Goal: Task Accomplishment & Management: Manage account settings

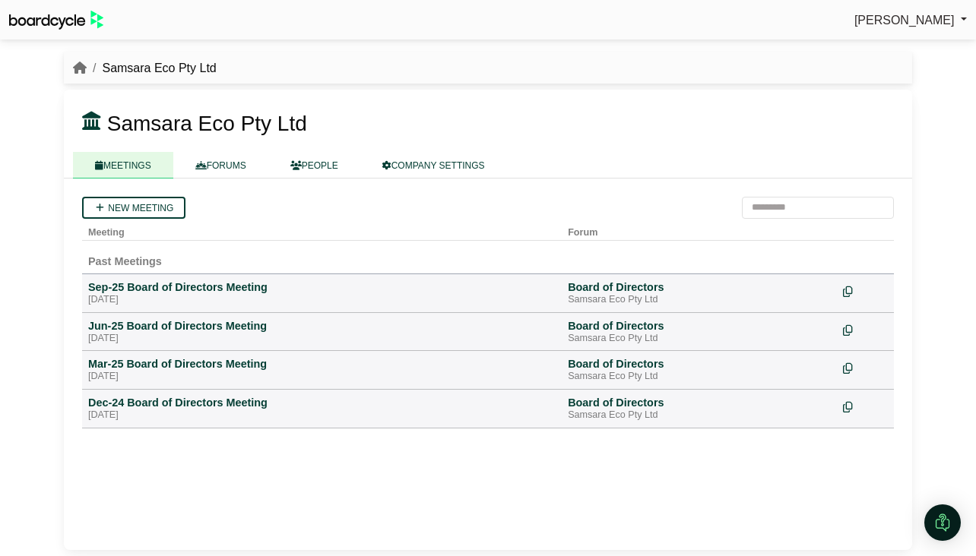
click at [892, 17] on span "[PERSON_NAME]" at bounding box center [904, 20] width 100 height 13
click at [901, 46] on link "Sign Out" at bounding box center [906, 45] width 122 height 29
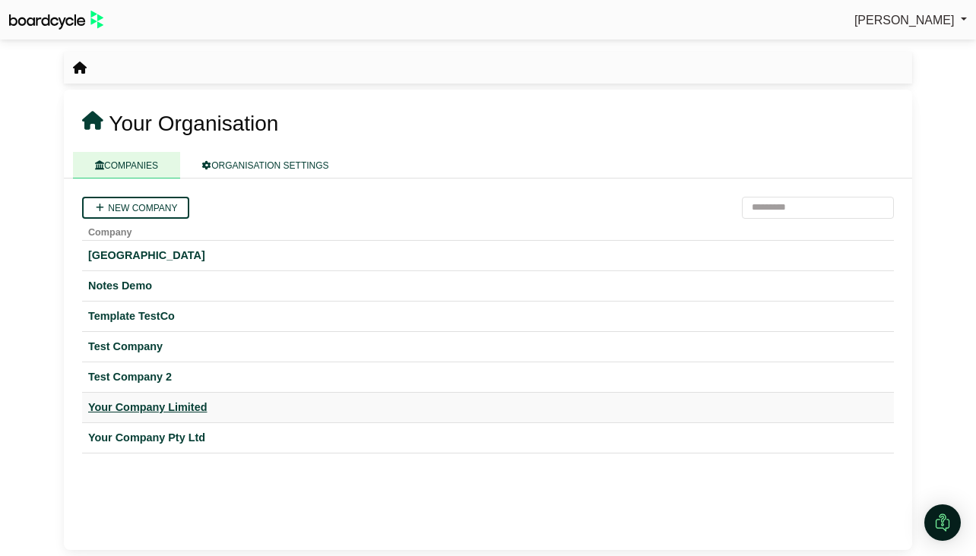
click at [137, 410] on div "Your Company Limited" at bounding box center [487, 407] width 799 height 17
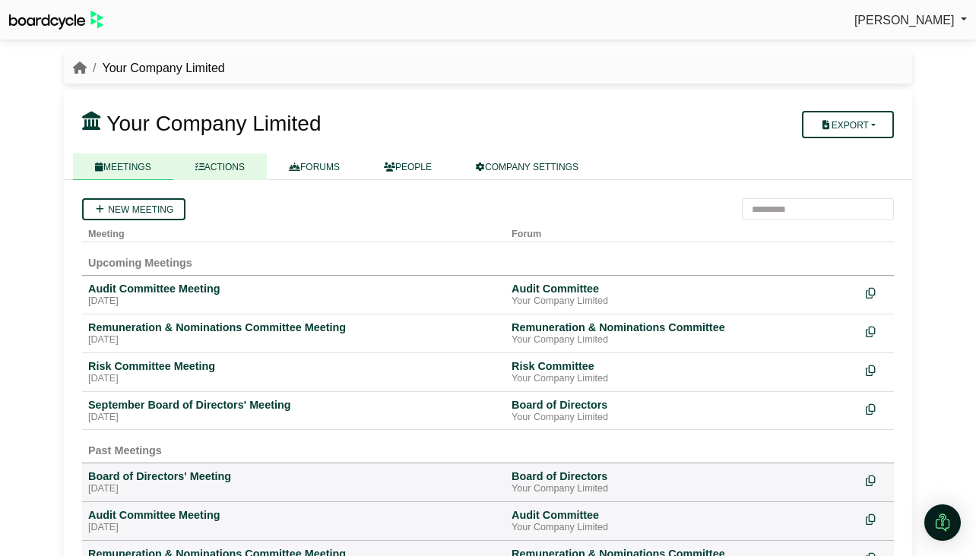
click at [222, 169] on link "ACTIONS" at bounding box center [219, 166] width 93 height 27
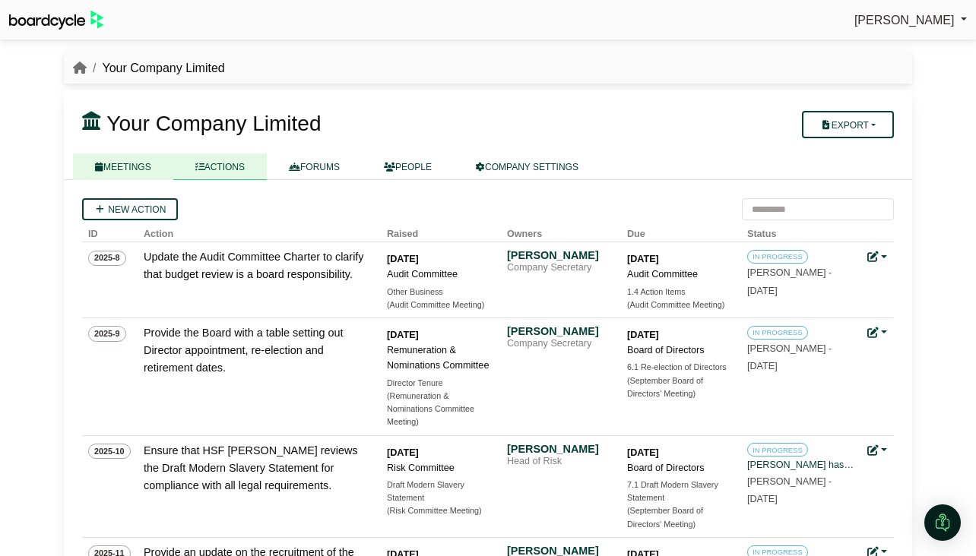
click at [123, 156] on link "MEETINGS" at bounding box center [123, 166] width 100 height 27
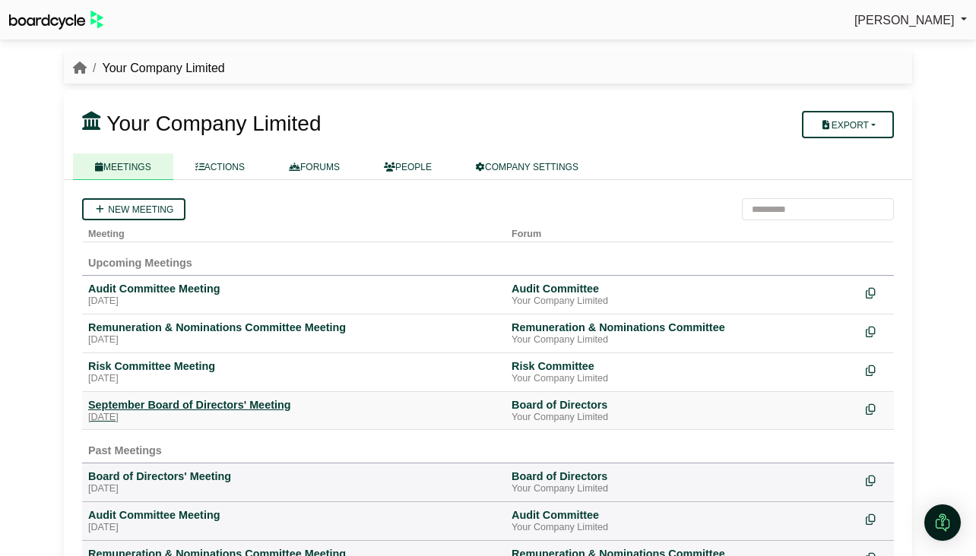
click at [187, 401] on div "September Board of Directors' Meeting" at bounding box center [293, 405] width 411 height 14
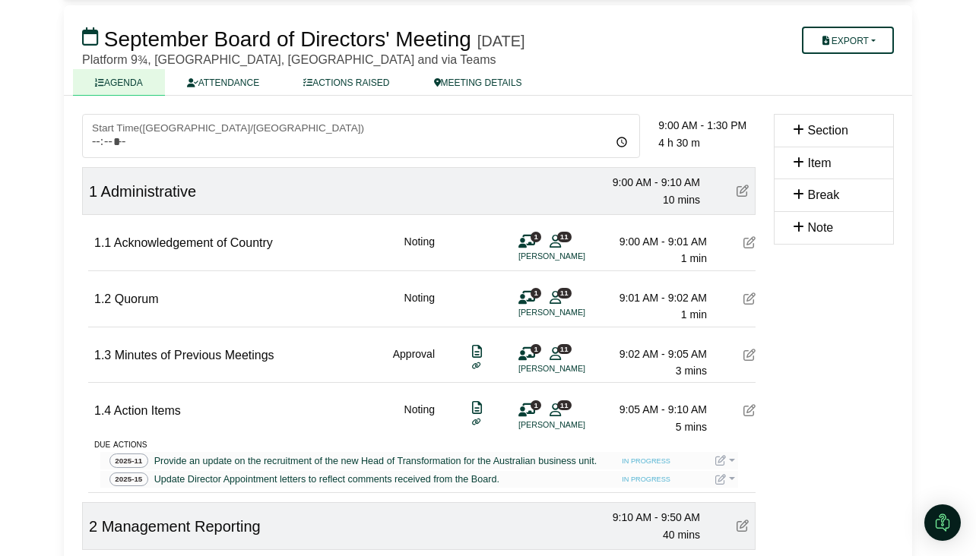
scroll to position [86, 0]
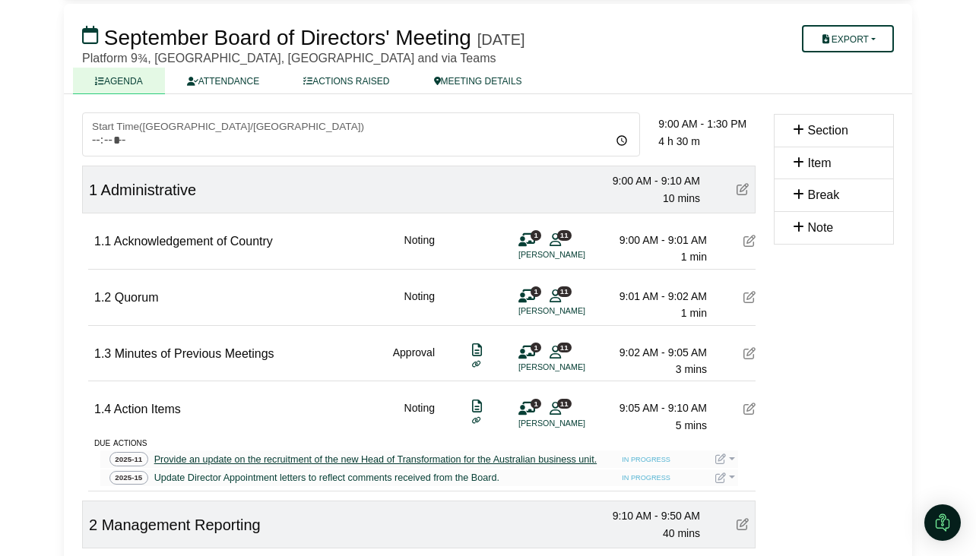
click at [185, 459] on div "Provide an update on the recruitment of the new Head of Transformation for the …" at bounding box center [375, 459] width 448 height 15
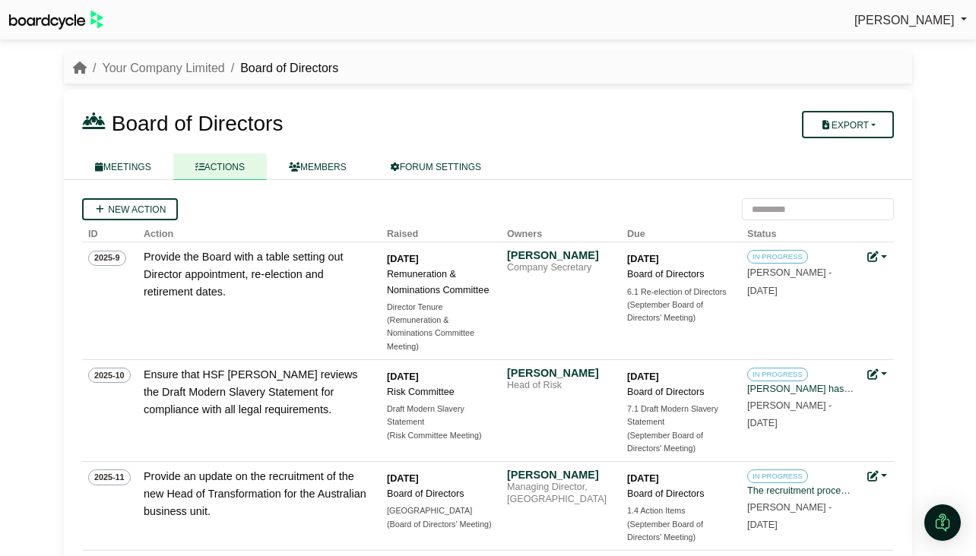
scroll to position [228, 0]
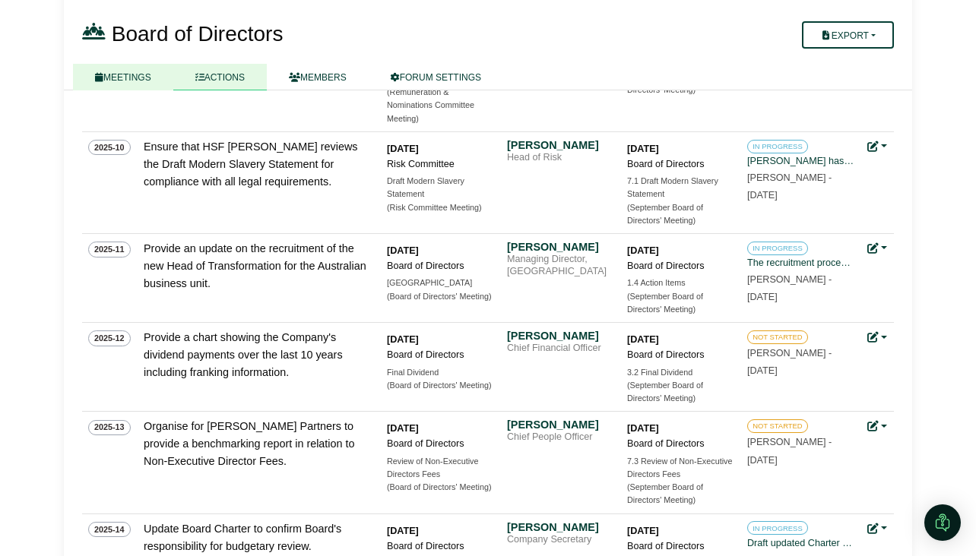
click at [150, 74] on link "MEETINGS" at bounding box center [123, 77] width 100 height 27
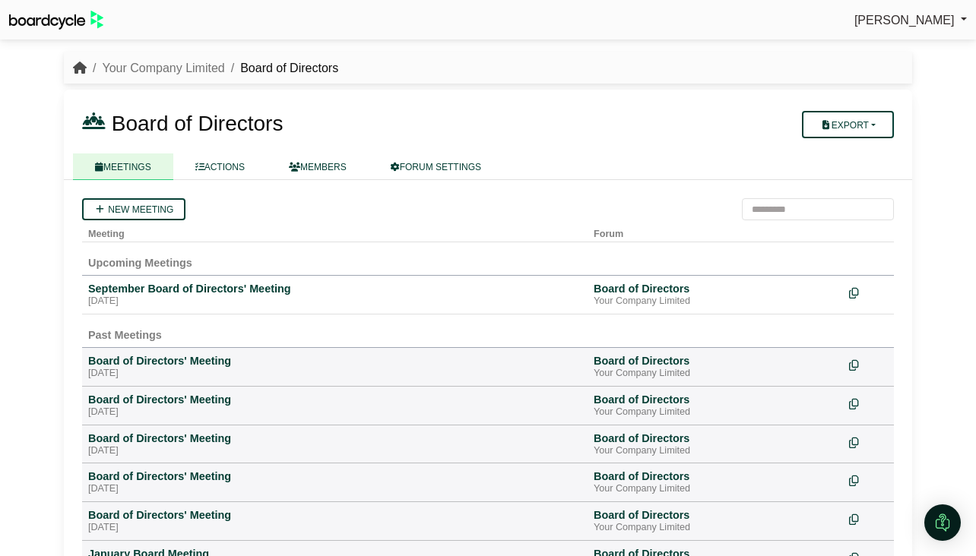
click at [80, 67] on icon "breadcrumb" at bounding box center [80, 68] width 14 height 12
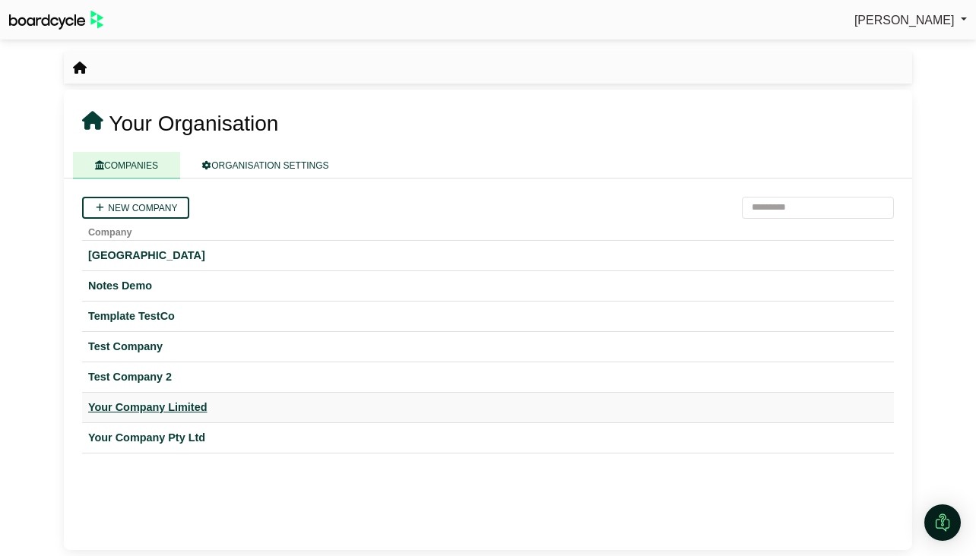
click at [159, 412] on div "Your Company Limited" at bounding box center [487, 407] width 799 height 17
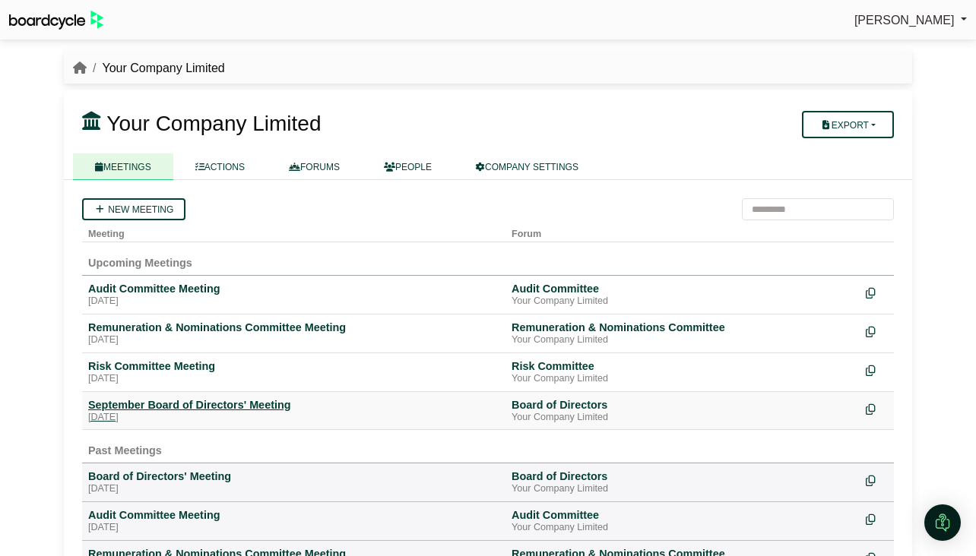
click at [198, 408] on div "September Board of Directors' Meeting" at bounding box center [293, 405] width 411 height 14
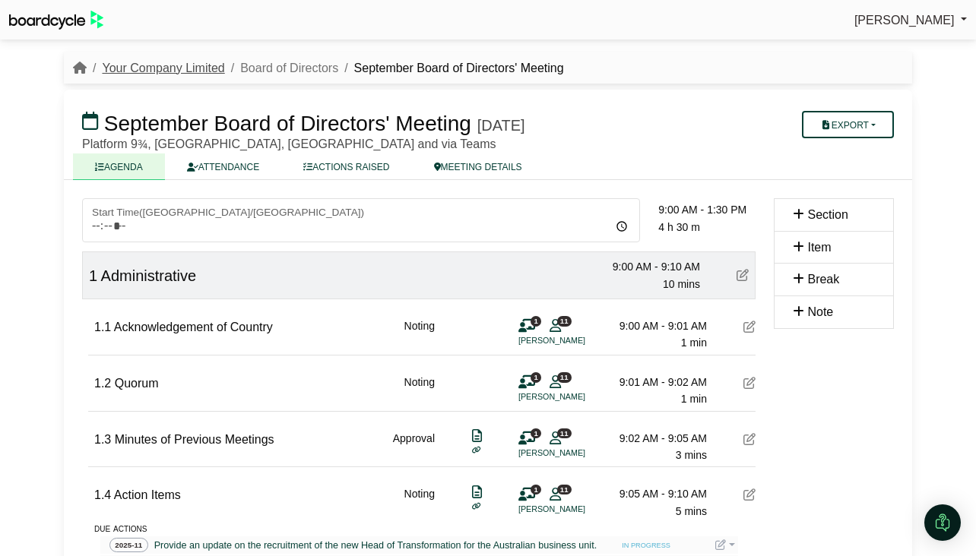
click at [184, 68] on link "Your Company Limited" at bounding box center [163, 68] width 122 height 13
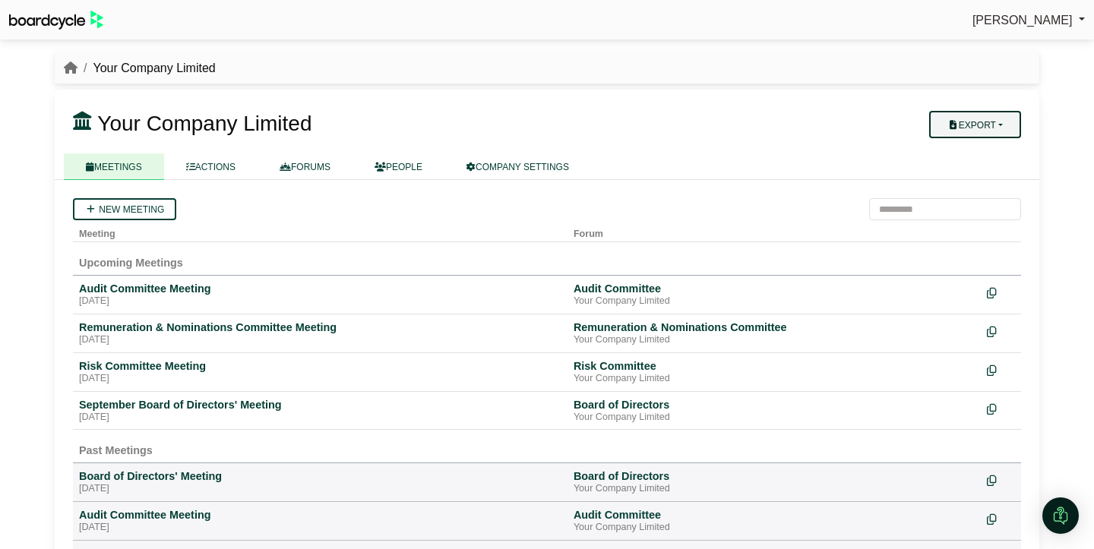
click at [975, 128] on button "Export" at bounding box center [975, 124] width 92 height 27
click at [975, 148] on link "Company Actions" at bounding box center [985, 151] width 122 height 23
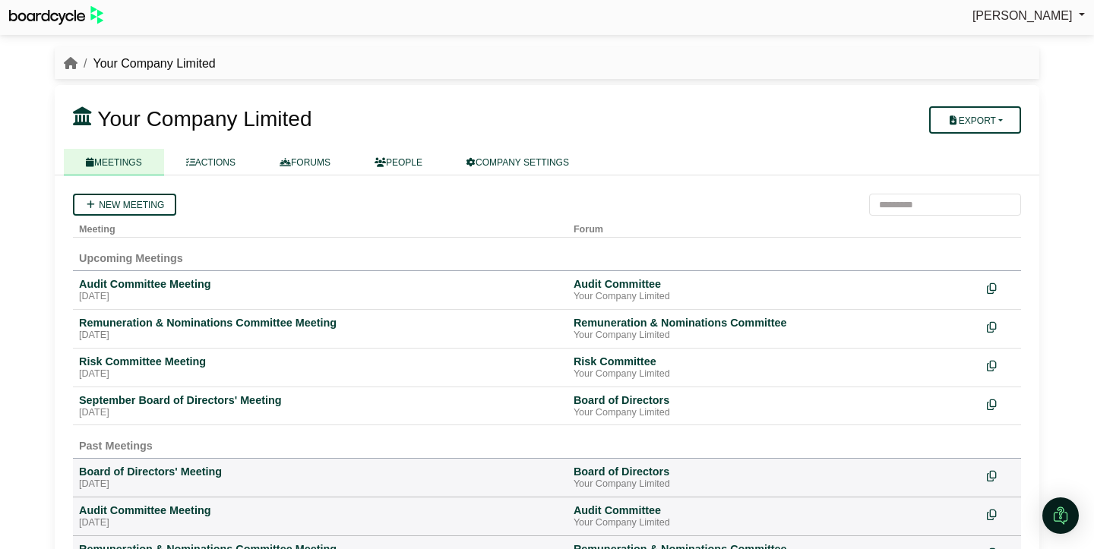
click at [598, 121] on h3 "Your Company Limited" at bounding box center [466, 118] width 805 height 30
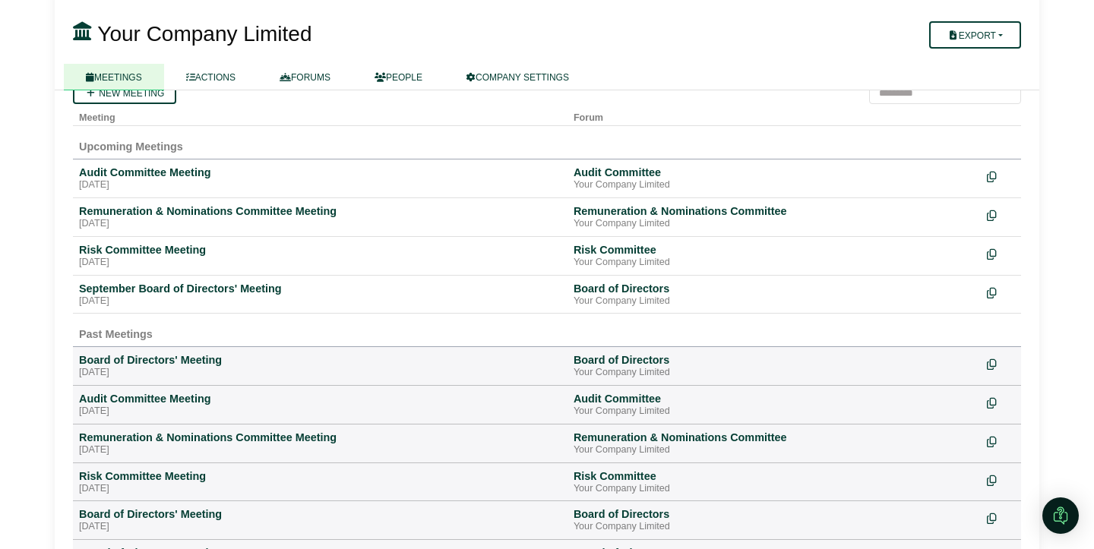
scroll to position [117, 0]
click at [165, 363] on div "Board of Directors' Meeting" at bounding box center [320, 360] width 482 height 14
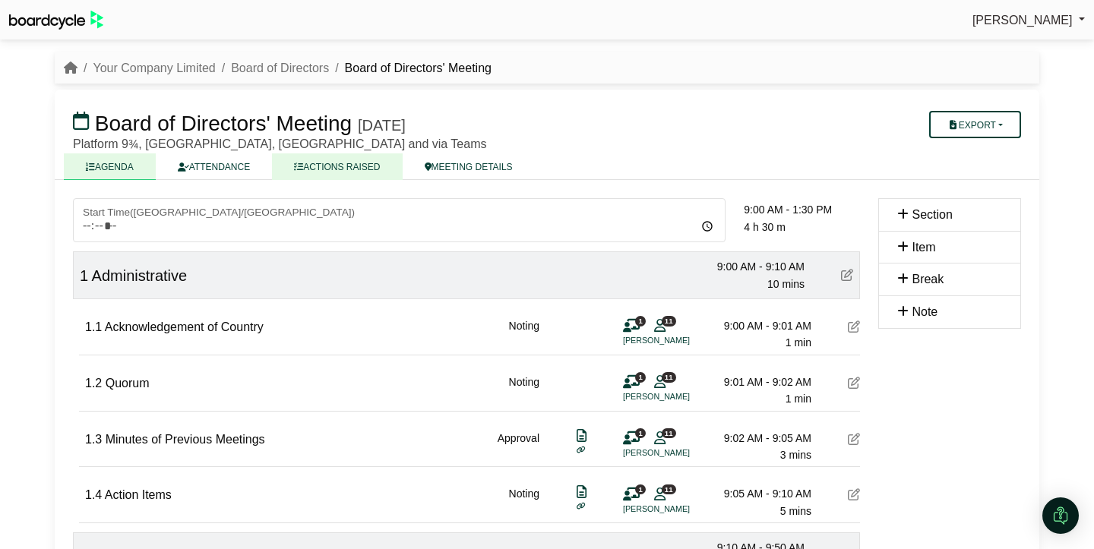
click at [364, 169] on link "ACTIONS RAISED" at bounding box center [337, 166] width 130 height 27
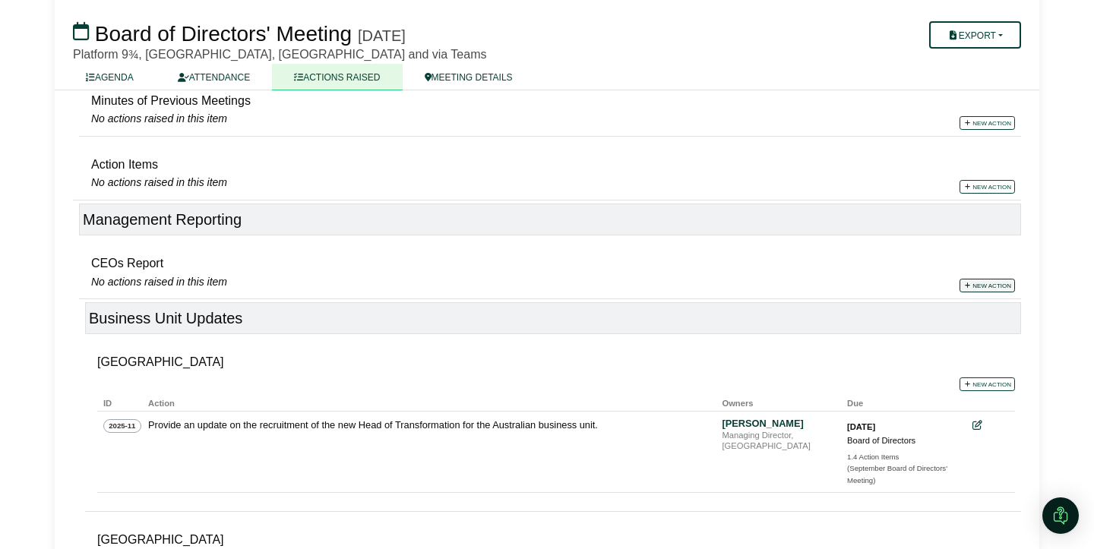
scroll to position [293, 0]
click at [978, 283] on link "New action" at bounding box center [987, 284] width 55 height 14
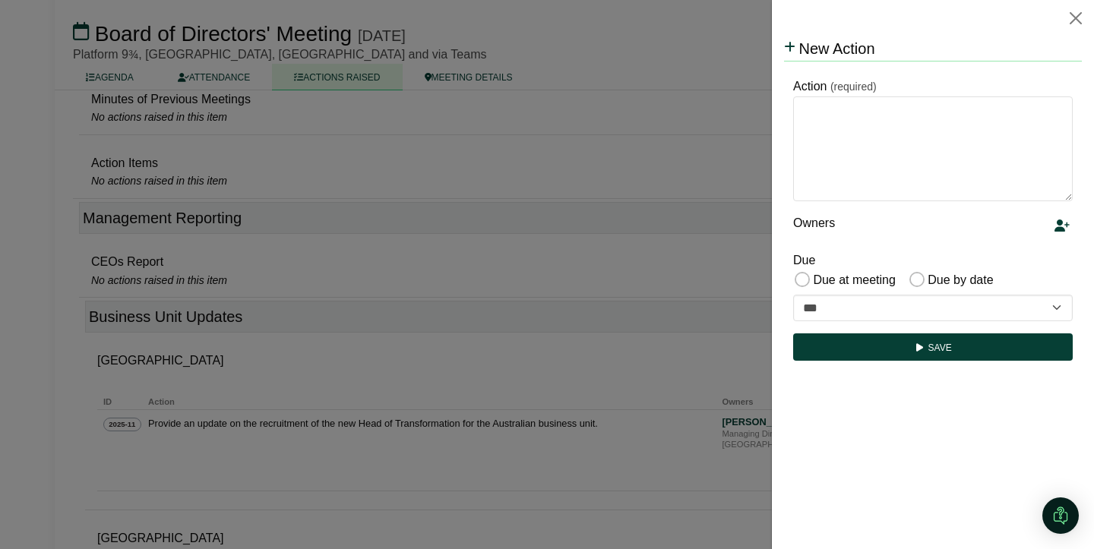
scroll to position [0, 0]
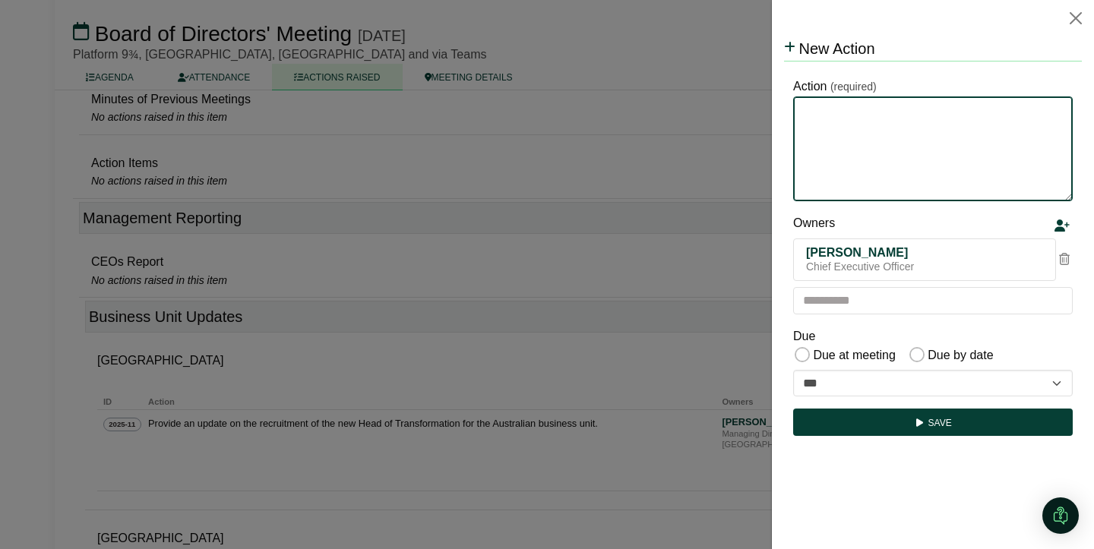
click at [857, 116] on textarea "Action" at bounding box center [933, 148] width 280 height 105
type textarea "**********"
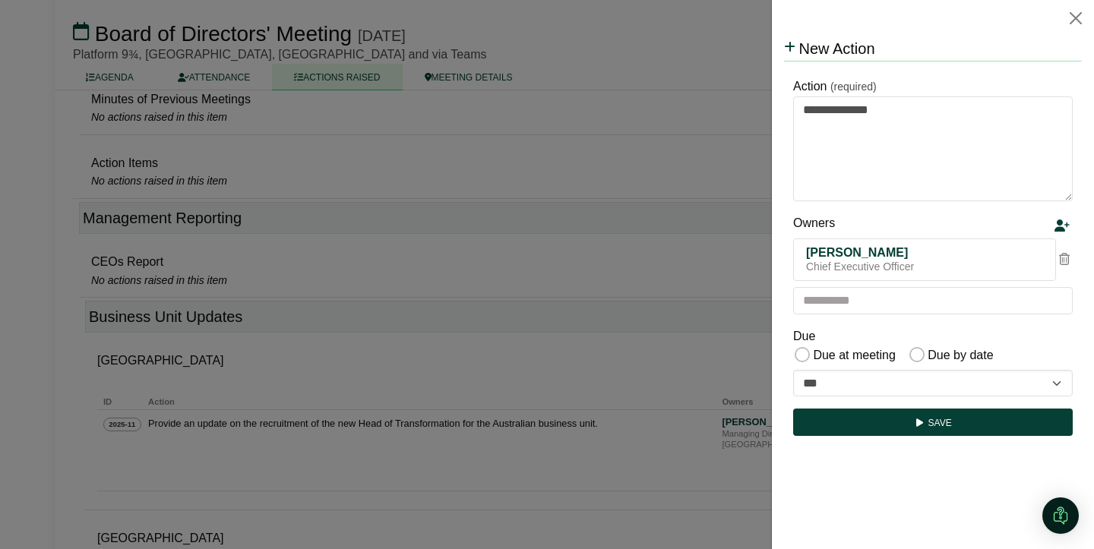
click at [1068, 261] on icon at bounding box center [1064, 259] width 11 height 12
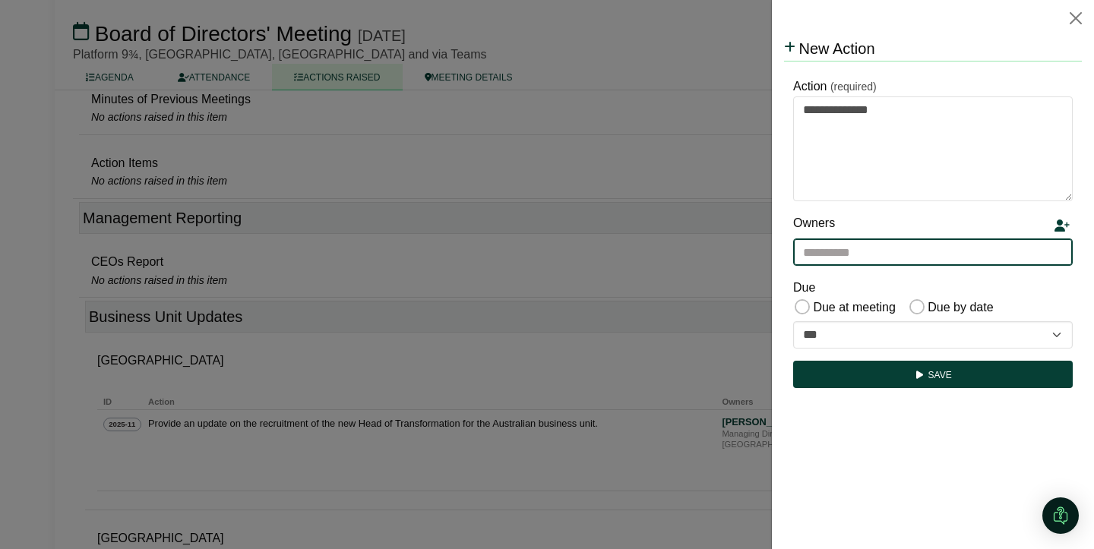
click at [958, 261] on input "text" at bounding box center [933, 252] width 280 height 27
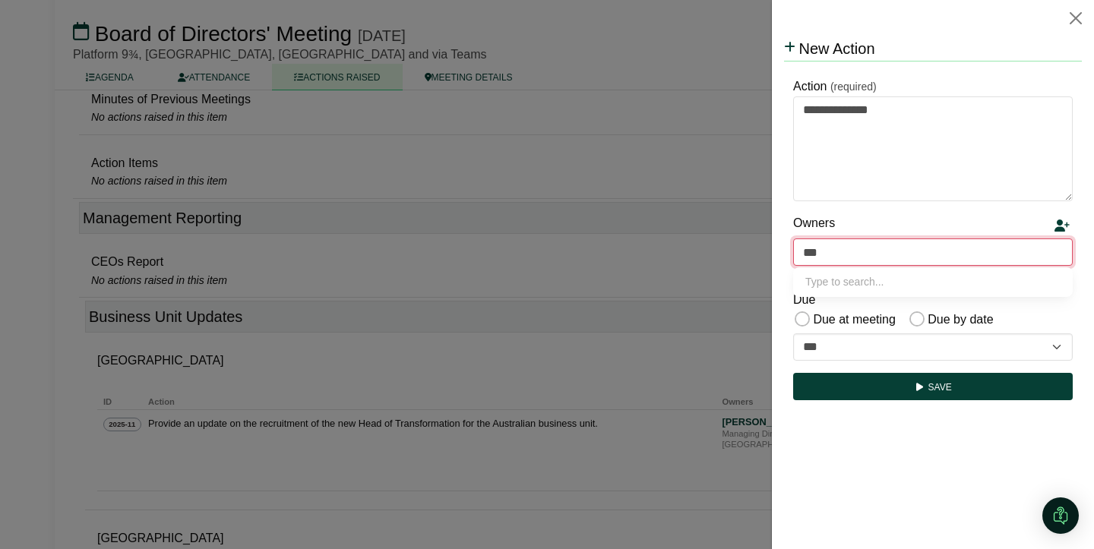
type input "****"
type input "**********"
type input "*****"
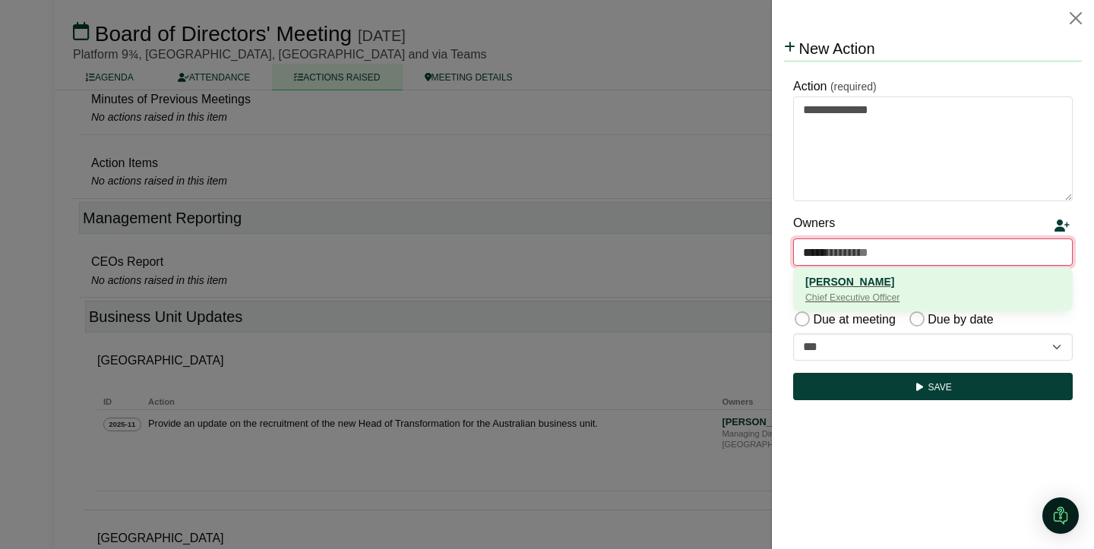
click at [889, 286] on div "[PERSON_NAME]" at bounding box center [932, 282] width 255 height 17
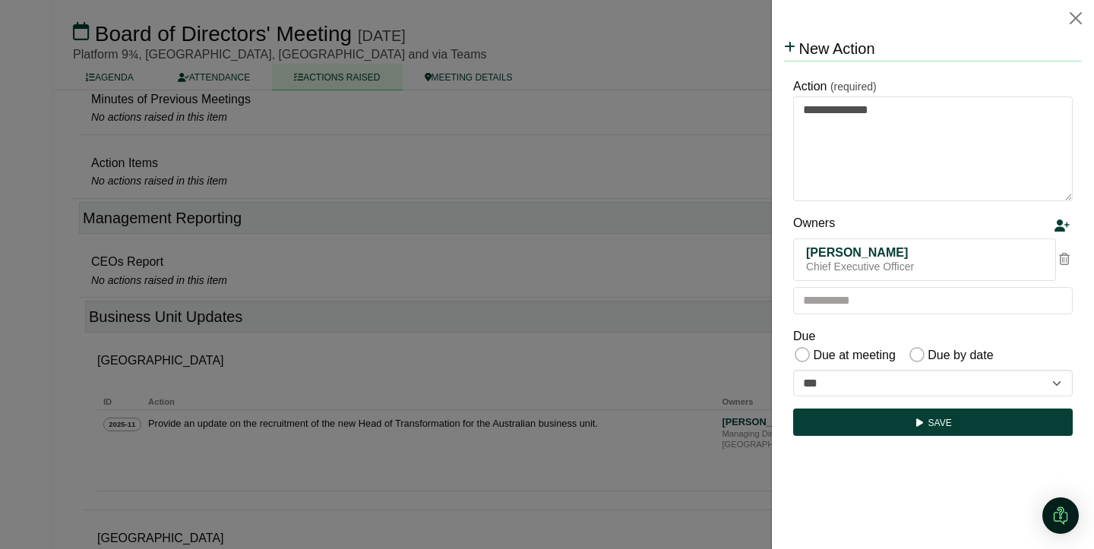
click at [853, 340] on div "Due Due at meeting Due by date" at bounding box center [933, 347] width 280 height 40
click at [882, 381] on select "**********" at bounding box center [933, 383] width 280 height 27
click at [908, 382] on select "**********" at bounding box center [933, 383] width 280 height 27
select select "**********"
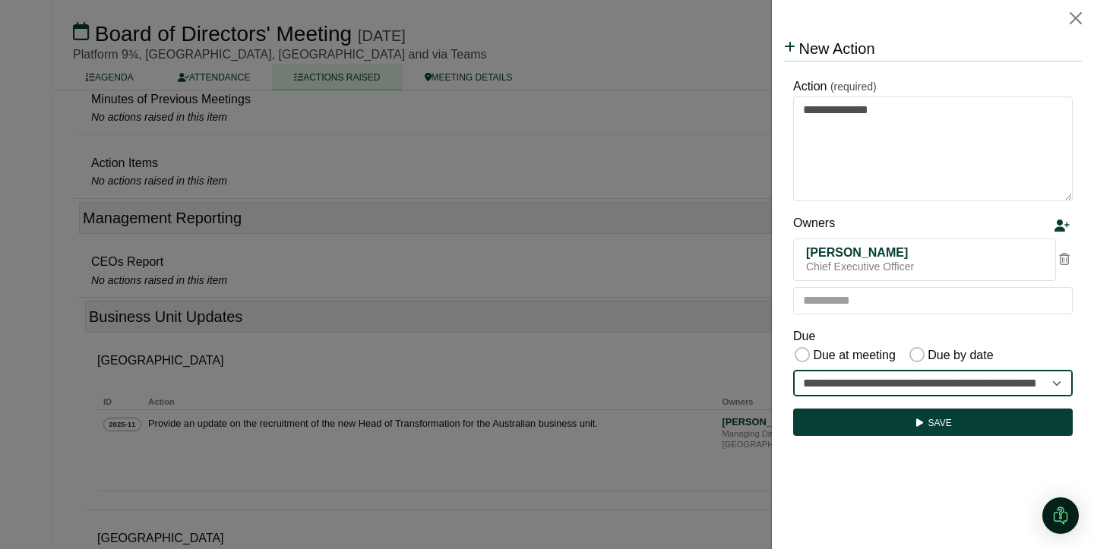
click at [793, 370] on select "**********" at bounding box center [933, 383] width 280 height 27
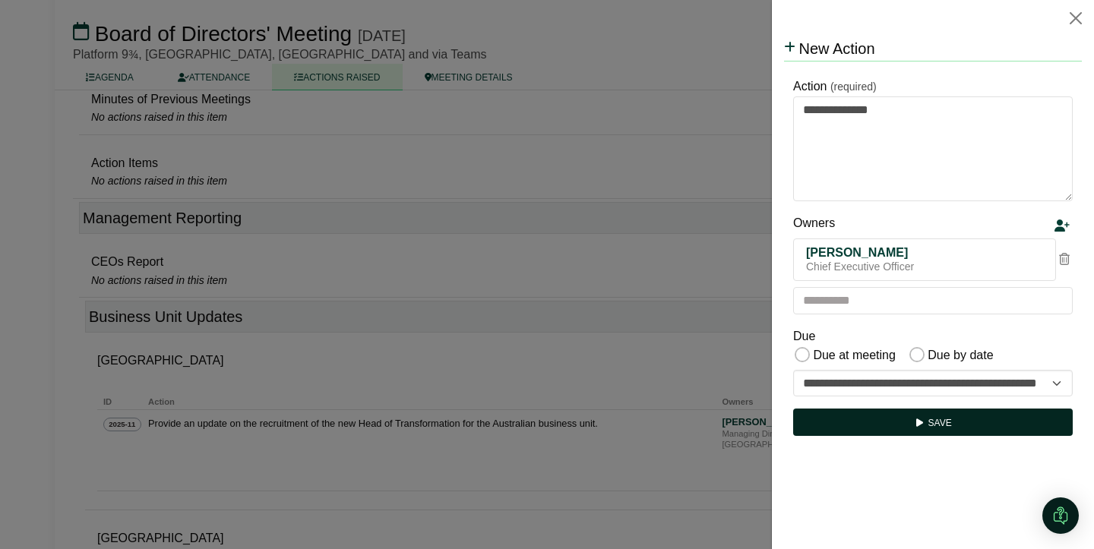
click at [929, 427] on button "Save" at bounding box center [933, 422] width 280 height 27
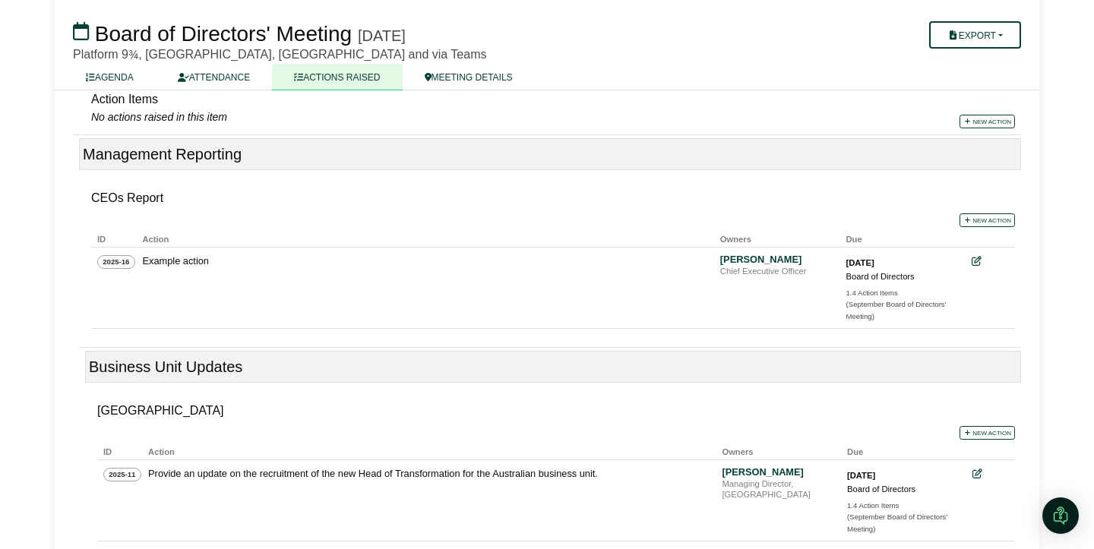
scroll to position [377, 0]
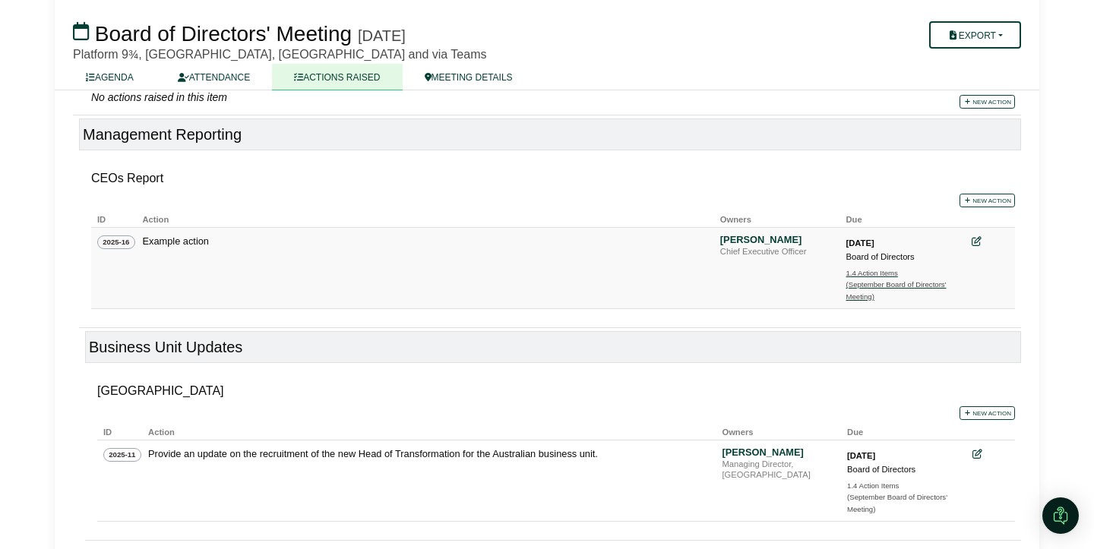
click at [867, 285] on div "(September Board of Directors' Meeting)" at bounding box center [899, 291] width 106 height 24
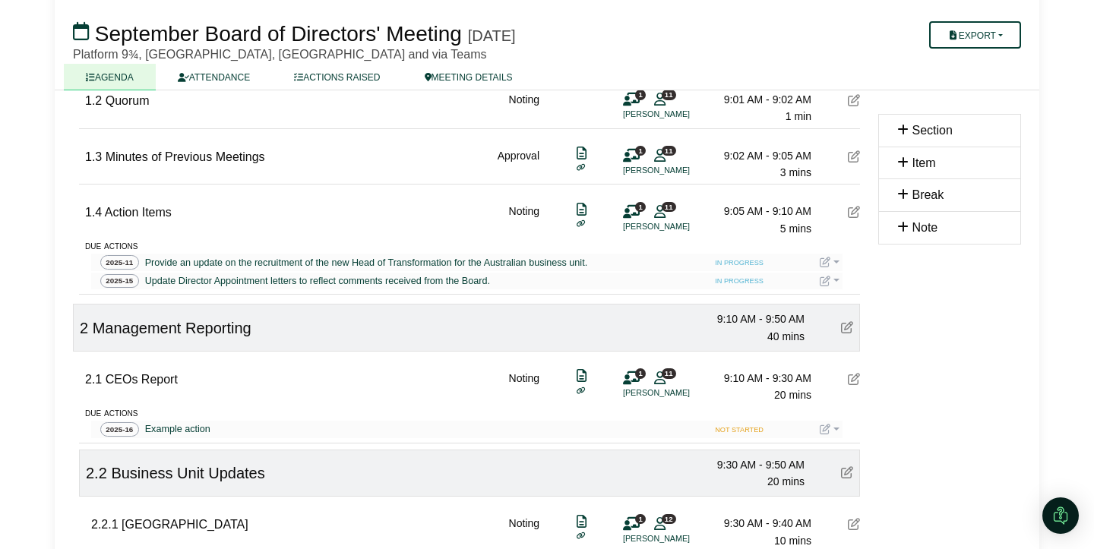
scroll to position [274, 0]
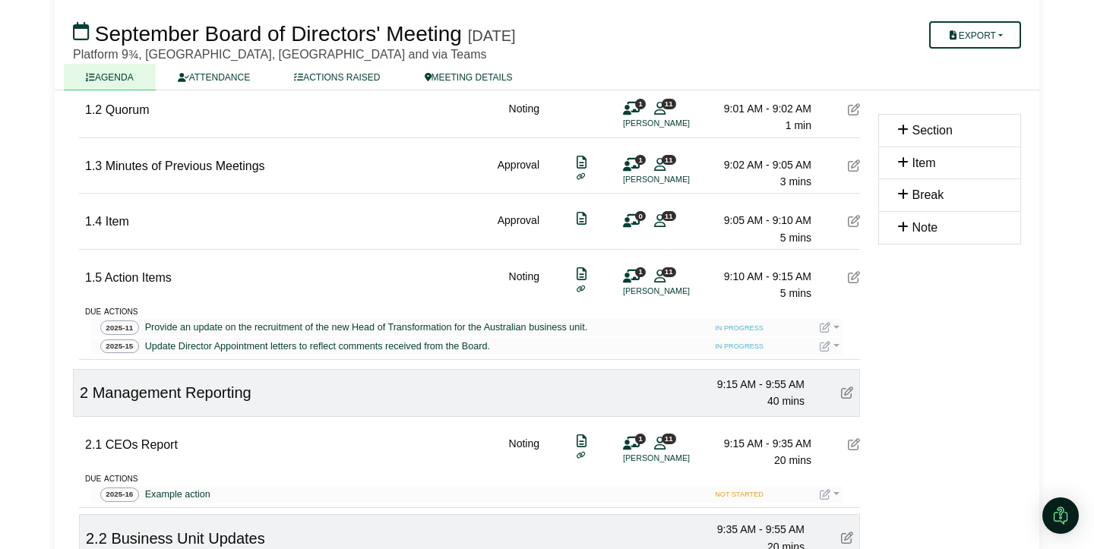
click at [850, 222] on icon at bounding box center [854, 221] width 12 height 12
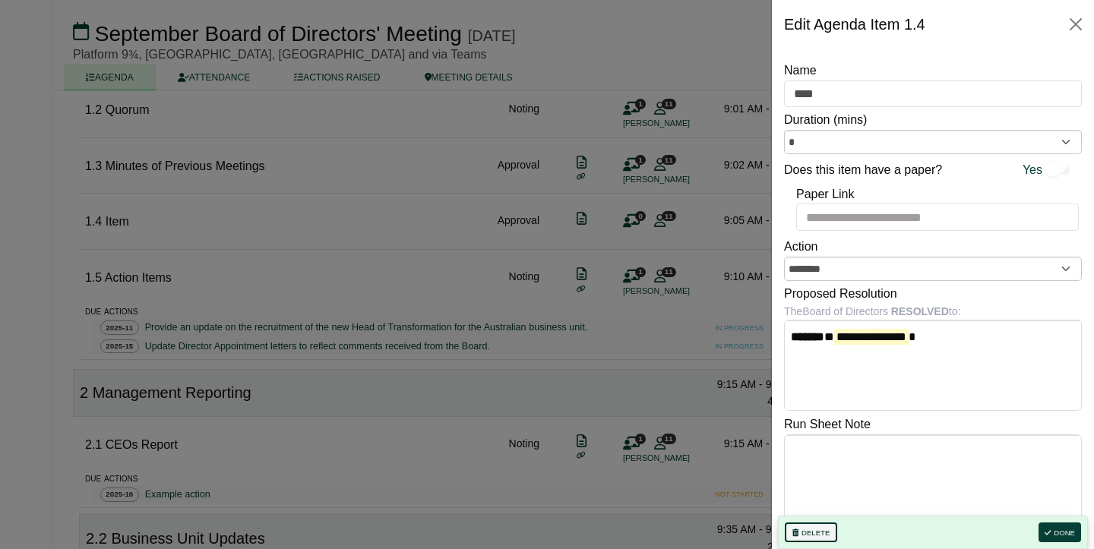
click at [813, 533] on button "Delete" at bounding box center [811, 533] width 52 height 20
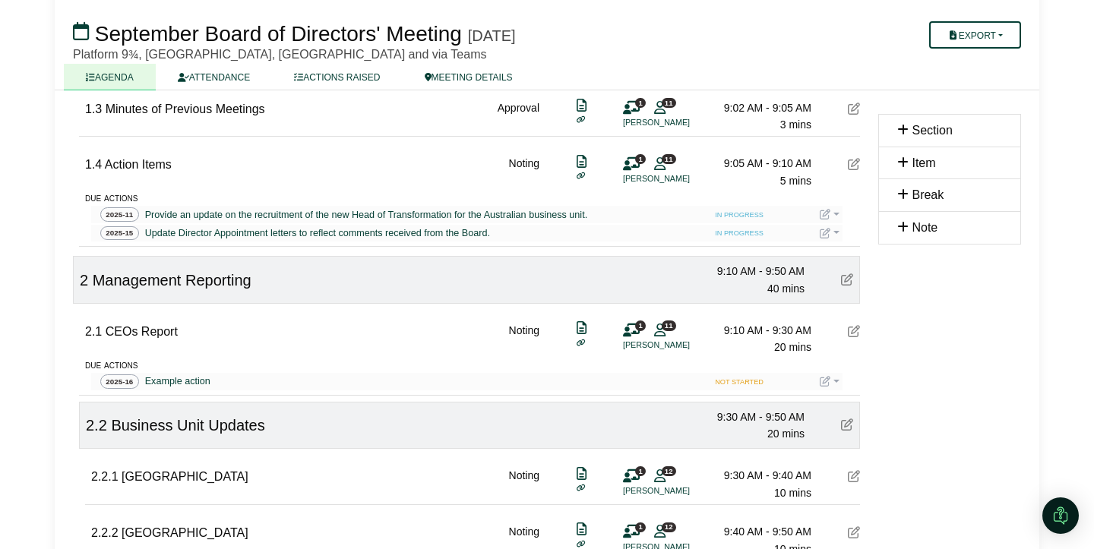
scroll to position [335, 0]
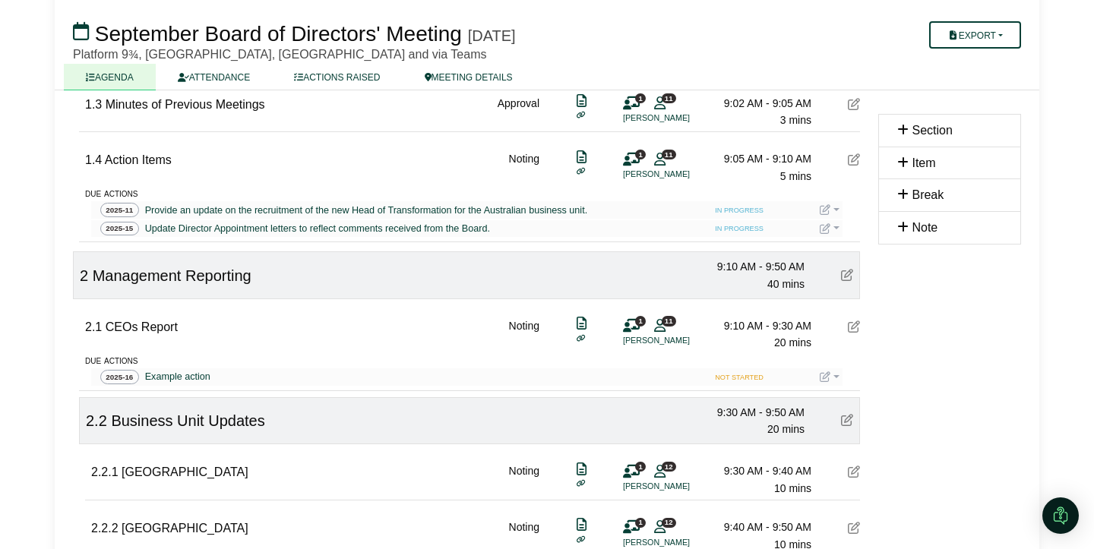
click at [834, 378] on link at bounding box center [830, 377] width 20 height 12
click at [868, 431] on button "Edit action" at bounding box center [881, 428] width 122 height 29
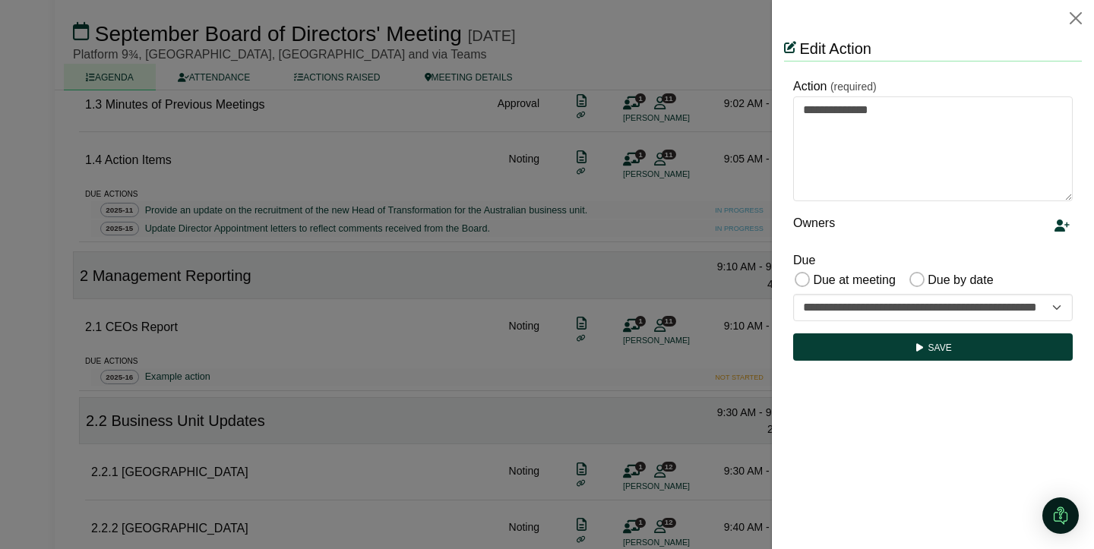
scroll to position [0, 0]
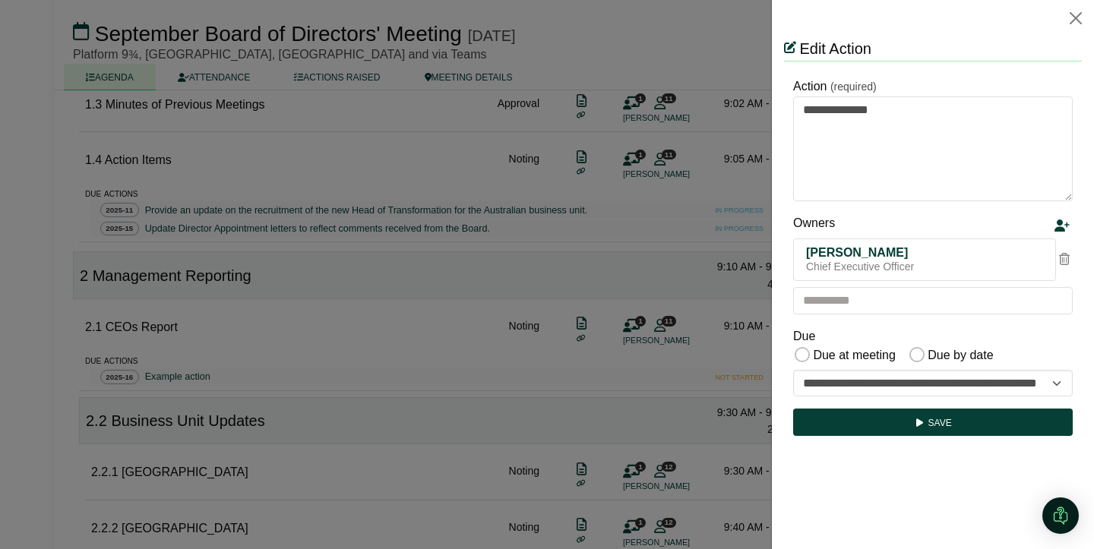
click at [740, 346] on div at bounding box center [547, 274] width 1094 height 549
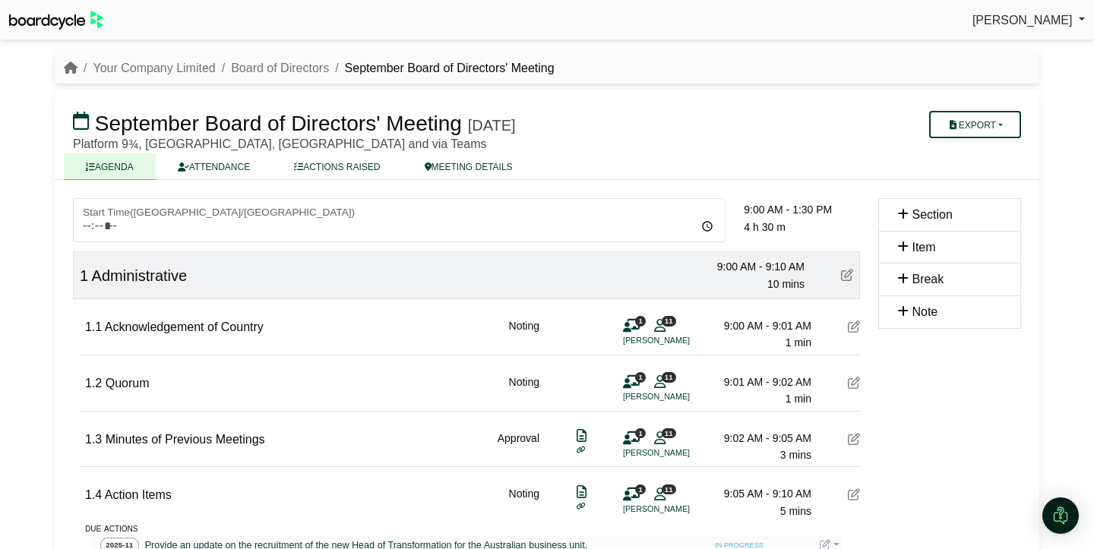
scroll to position [335, 0]
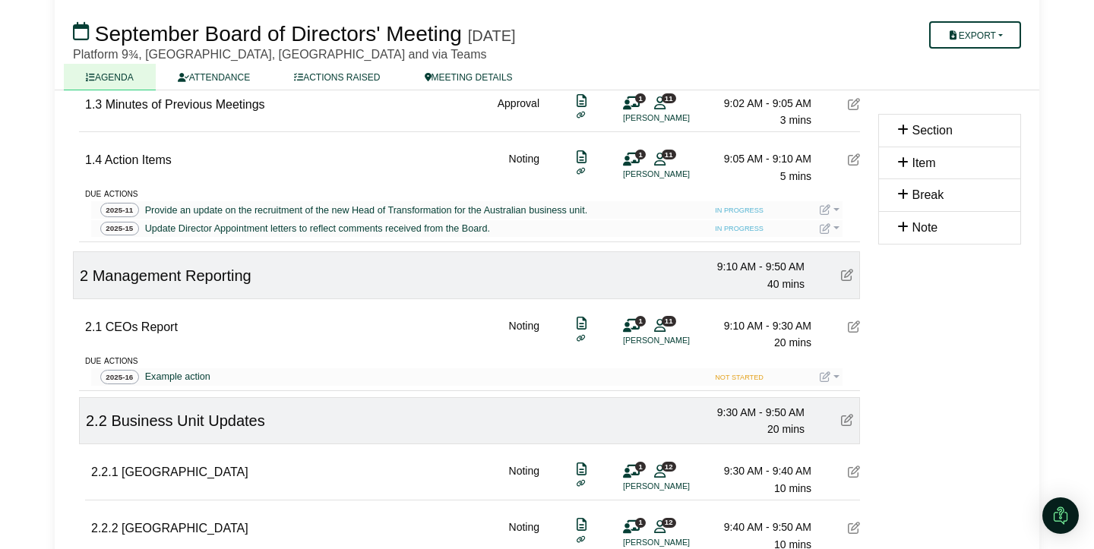
click at [834, 375] on link at bounding box center [830, 377] width 20 height 12
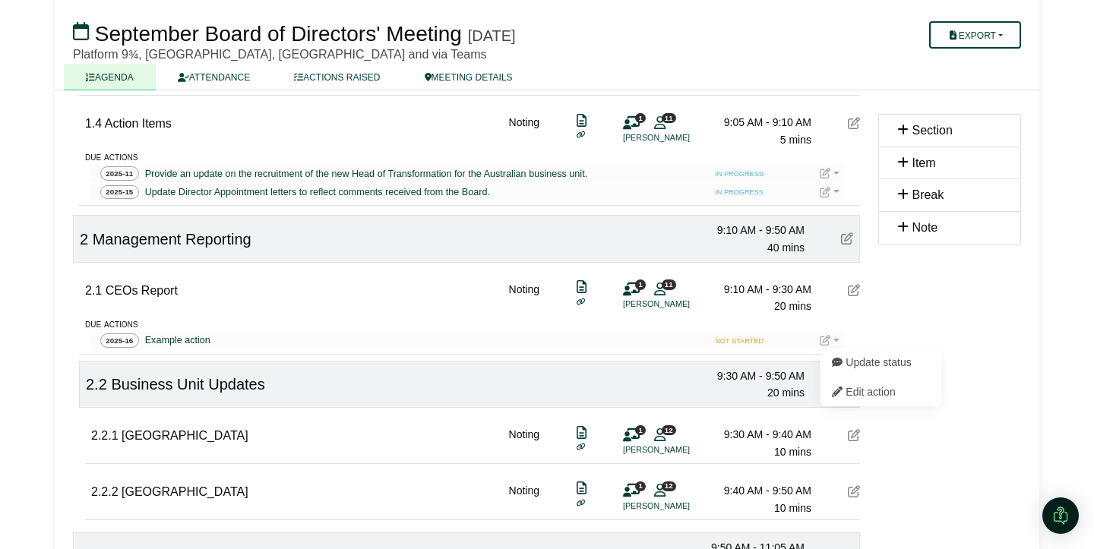
scroll to position [384, 0]
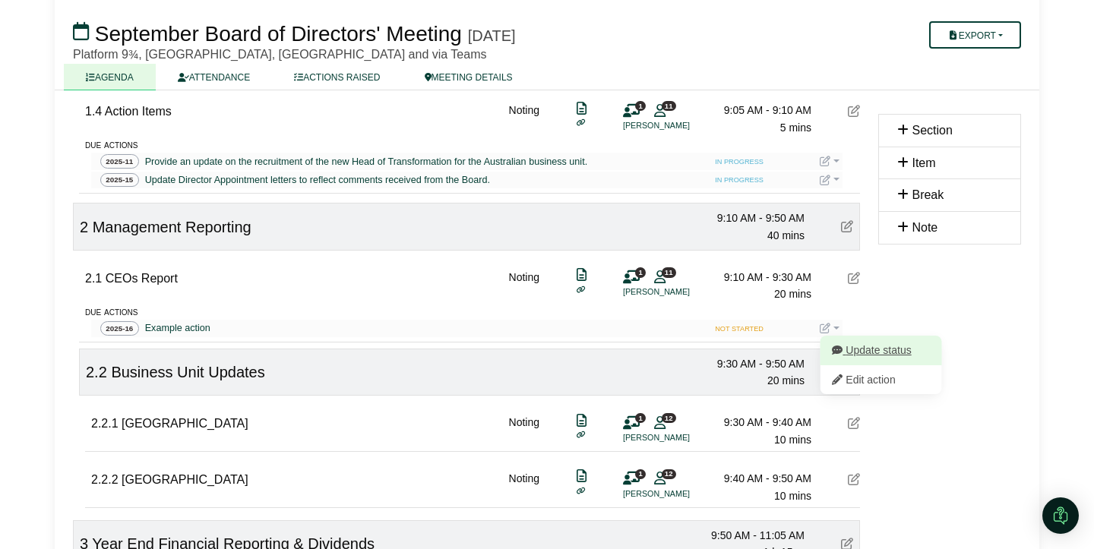
click at [868, 349] on button "Update status" at bounding box center [881, 350] width 122 height 29
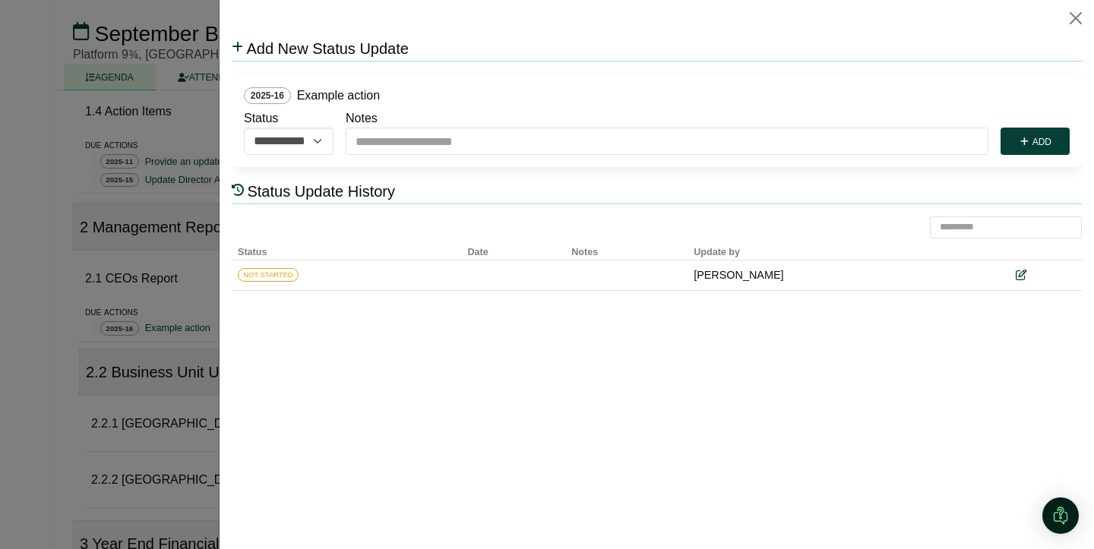
scroll to position [0, 0]
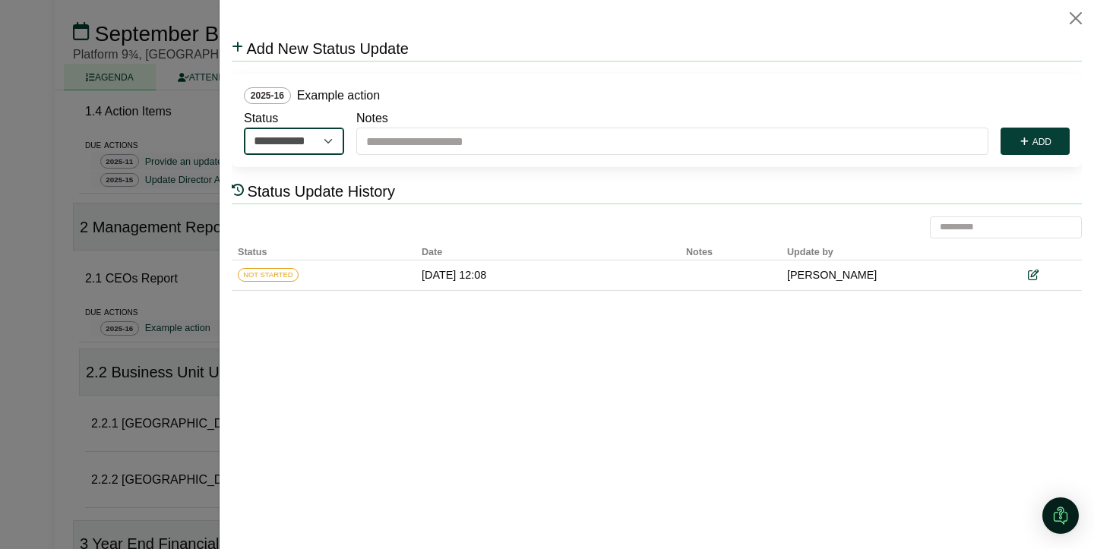
click at [326, 141] on select "**********" at bounding box center [294, 141] width 100 height 27
select select "**********"
click at [244, 128] on select "**********" at bounding box center [294, 141] width 100 height 27
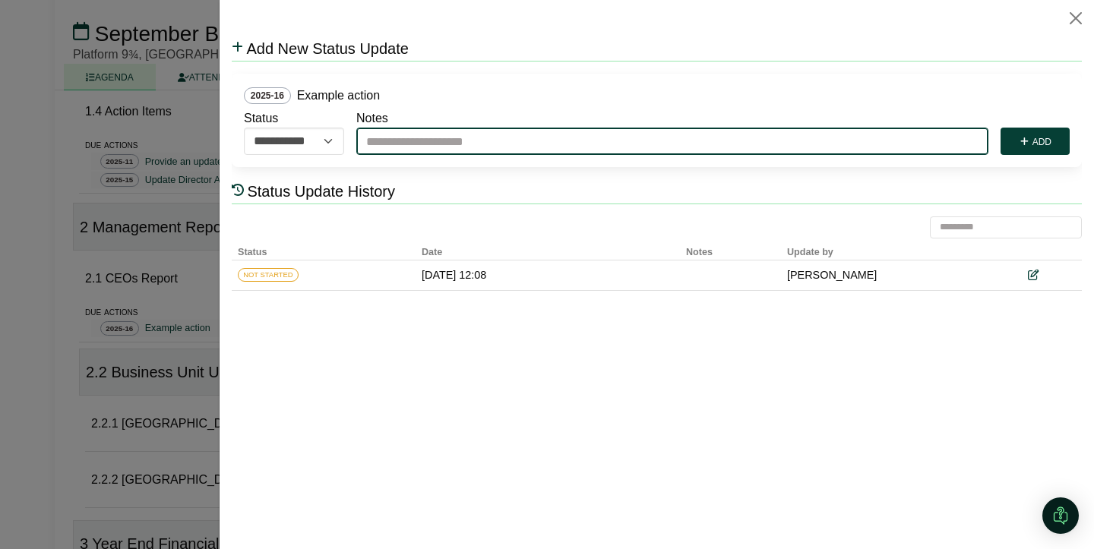
click at [442, 143] on input "Notes" at bounding box center [672, 141] width 632 height 27
type input "**********"
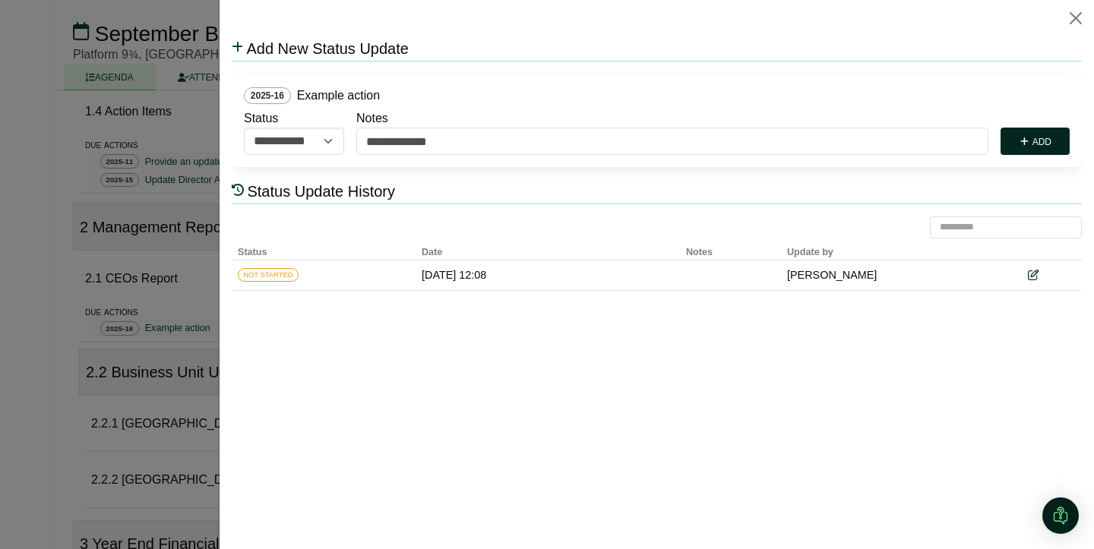
click at [1052, 147] on button "Add" at bounding box center [1035, 141] width 69 height 27
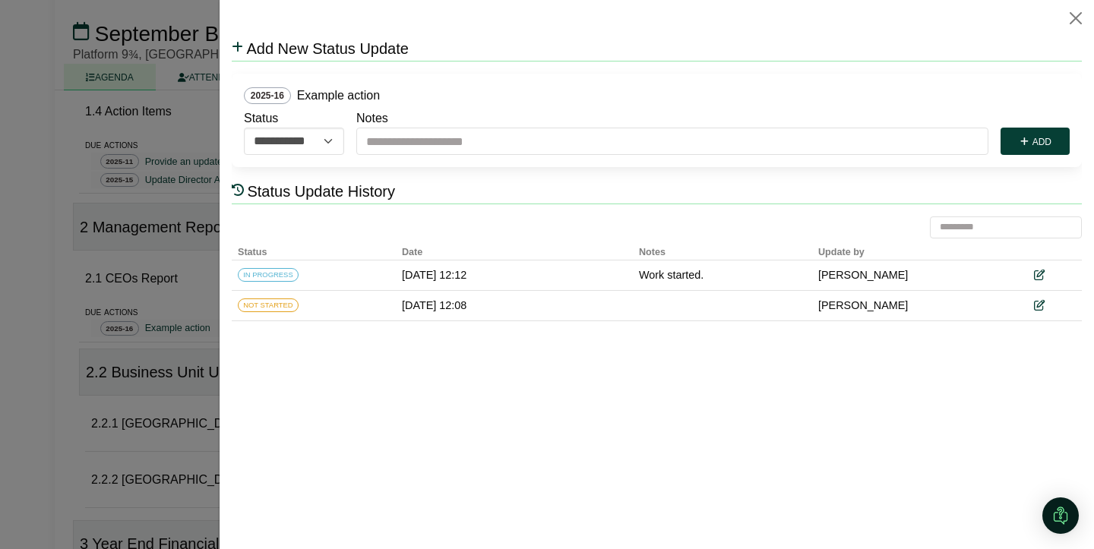
click at [196, 312] on div at bounding box center [547, 274] width 1094 height 549
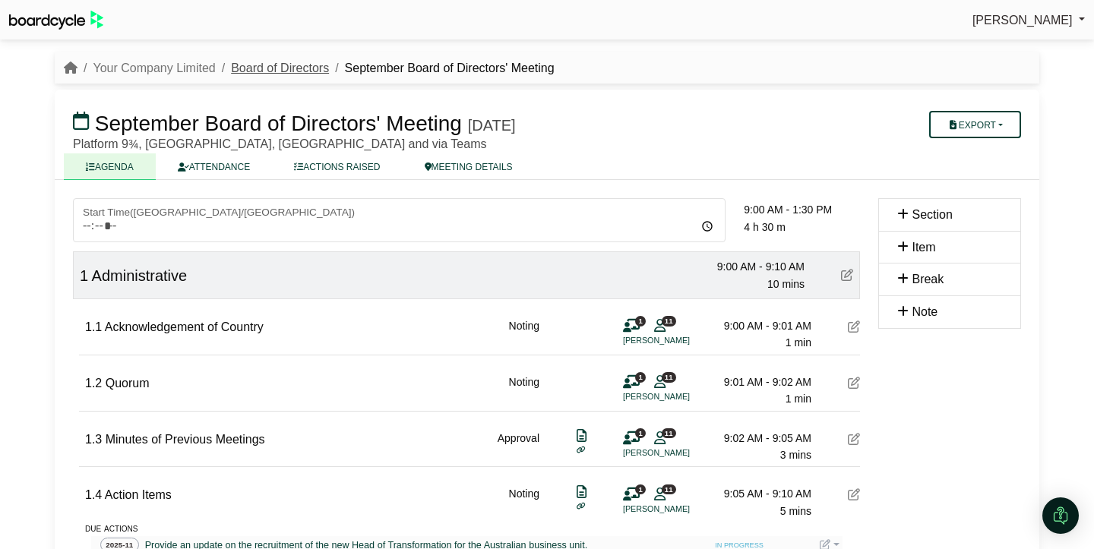
click at [276, 67] on link "Board of Directors" at bounding box center [280, 68] width 98 height 13
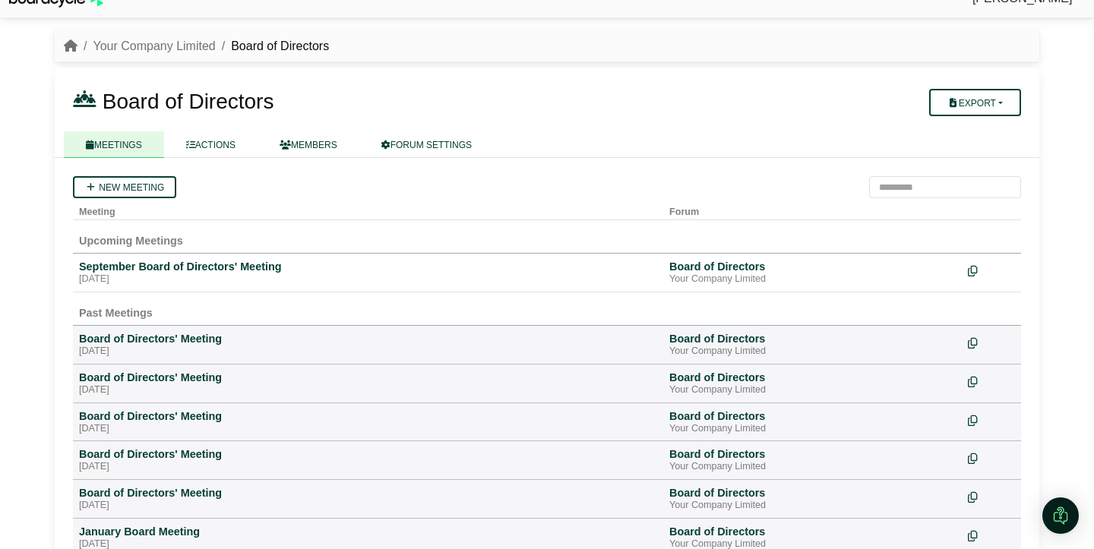
scroll to position [34, 0]
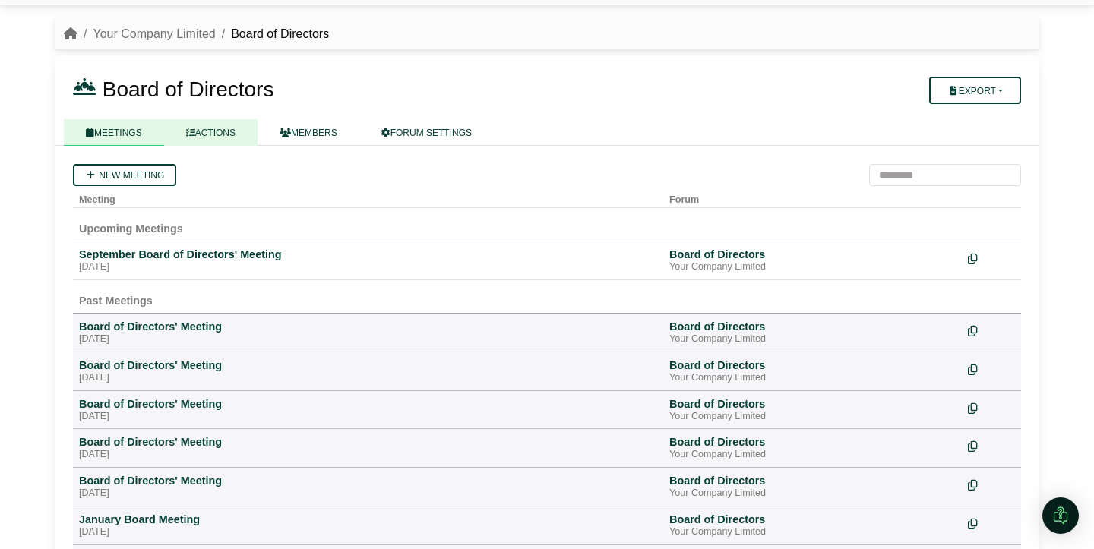
click at [220, 134] on link "ACTIONS" at bounding box center [210, 132] width 93 height 27
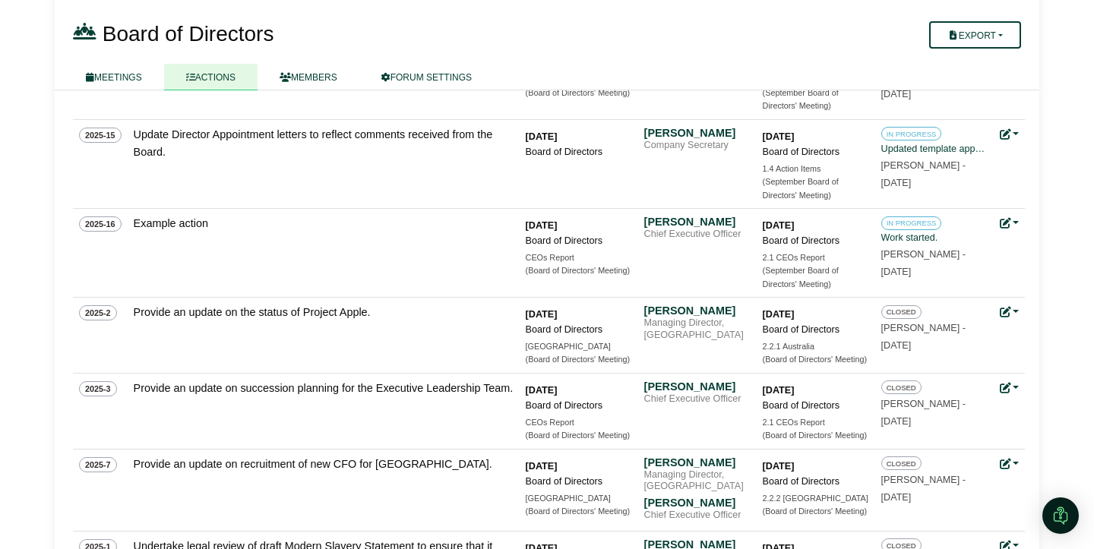
scroll to position [727, 0]
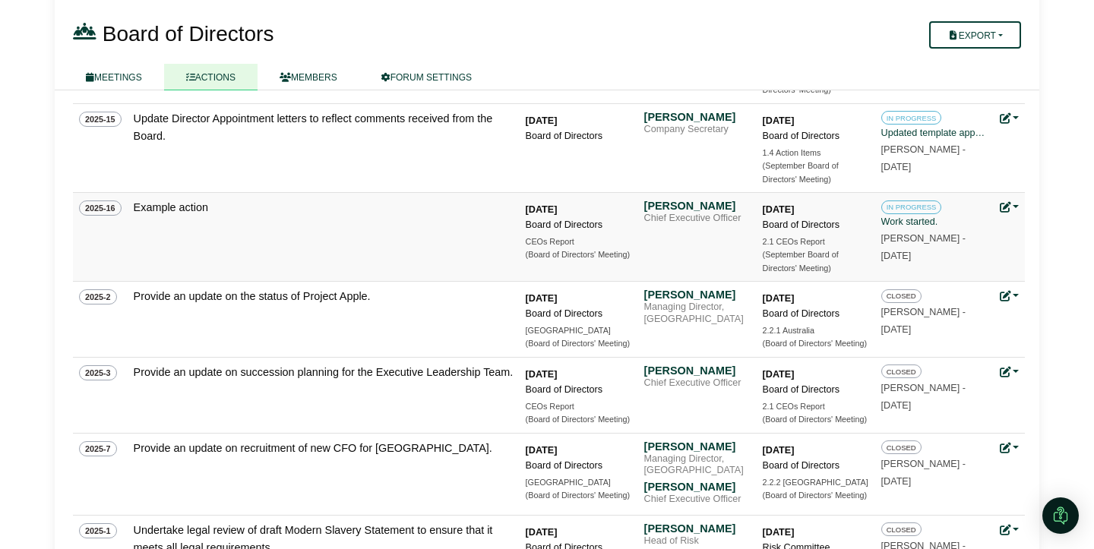
click at [1010, 207] on icon at bounding box center [1005, 207] width 11 height 11
click at [1033, 273] on div "New action ID Action Raised Owners Due Status 2025-9 Provide the Board with a t…" at bounding box center [547, 44] width 985 height 1182
click at [1018, 207] on link at bounding box center [1010, 207] width 20 height 12
click at [973, 230] on link "Update status" at bounding box center [958, 229] width 122 height 29
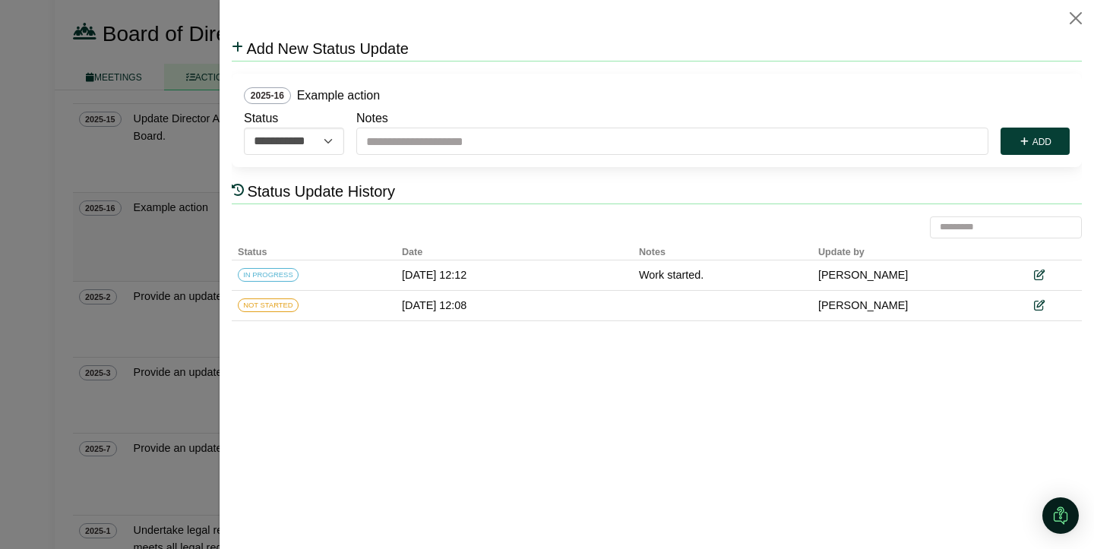
scroll to position [0, 0]
click at [332, 143] on select "**********" at bounding box center [294, 141] width 100 height 27
click at [207, 227] on div at bounding box center [547, 274] width 1094 height 549
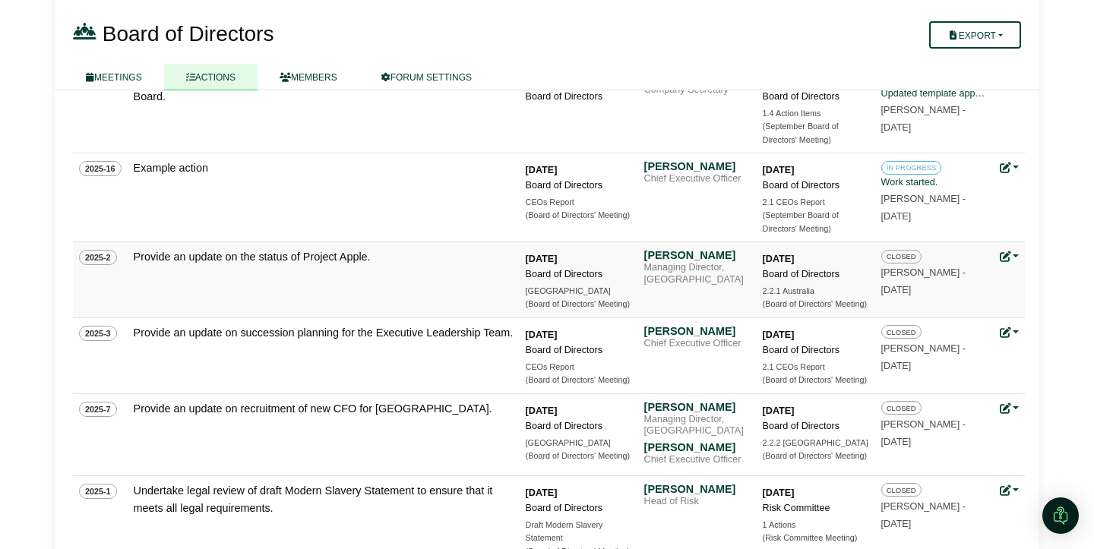
scroll to position [768, 0]
click at [1011, 255] on link at bounding box center [1010, 255] width 20 height 12
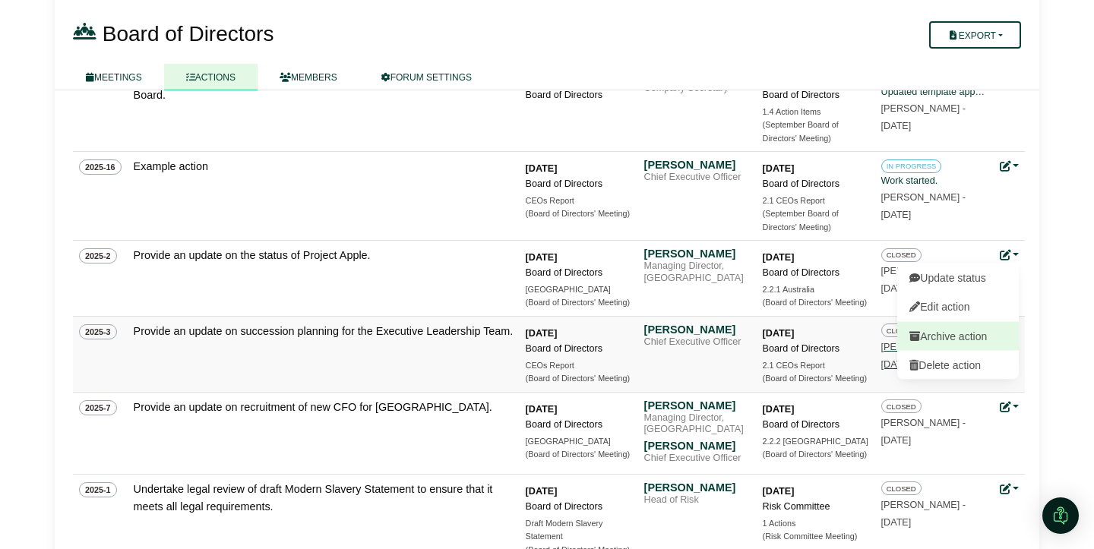
click at [982, 335] on button "Archive action" at bounding box center [958, 335] width 122 height 29
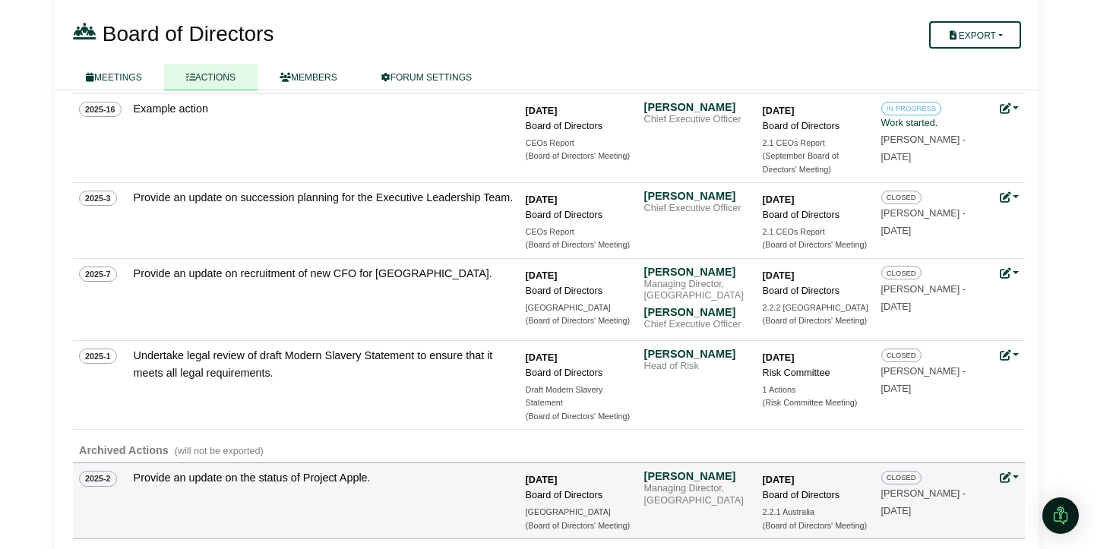
scroll to position [853, 0]
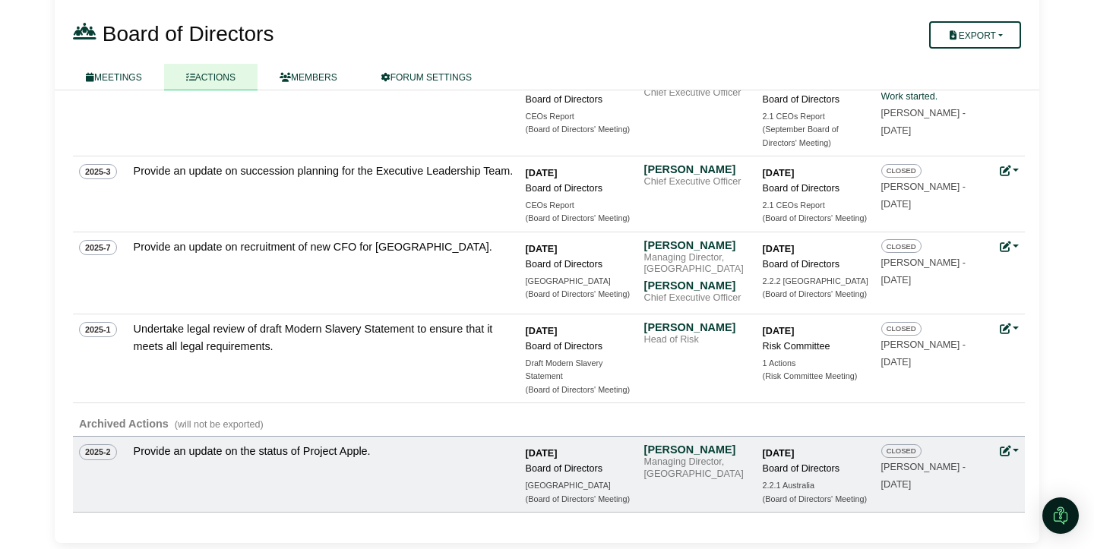
click at [1017, 448] on link at bounding box center [1010, 451] width 20 height 12
click at [995, 475] on button "Unarchive action" at bounding box center [958, 474] width 122 height 29
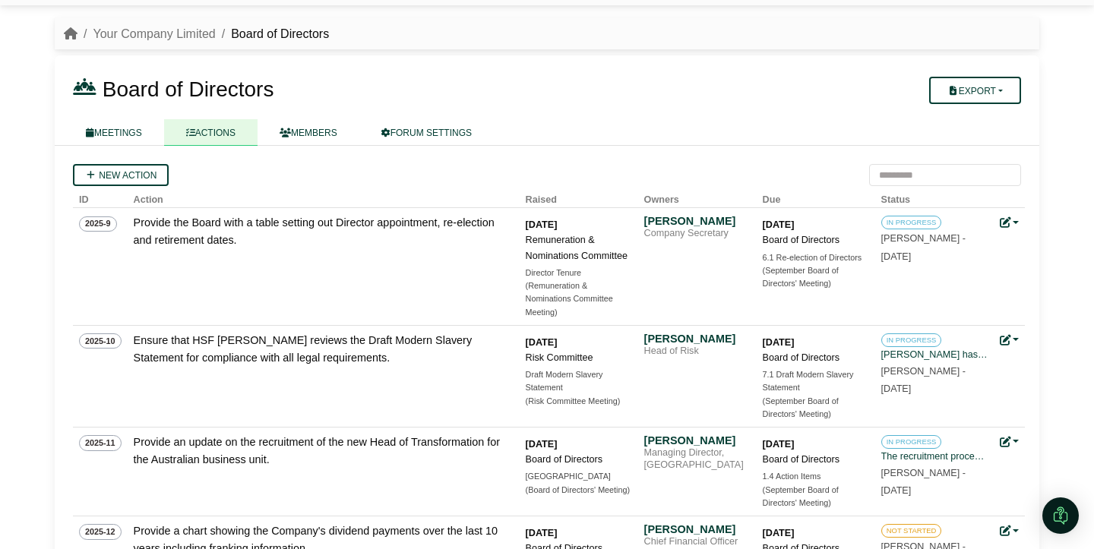
scroll to position [37, 0]
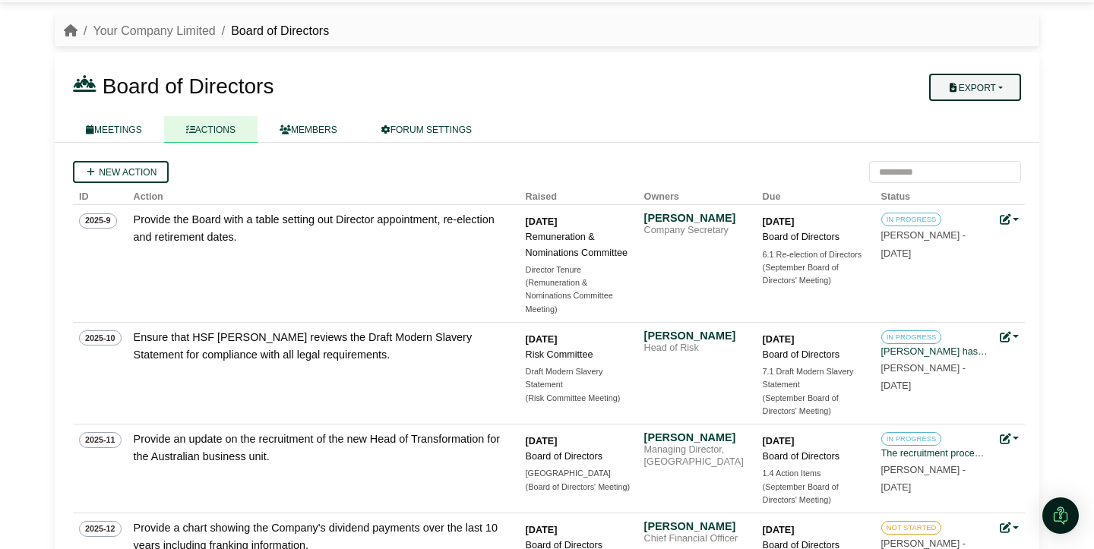
click at [1008, 91] on button "Export" at bounding box center [975, 87] width 92 height 27
click at [992, 115] on link "Forum Actions" at bounding box center [985, 114] width 122 height 23
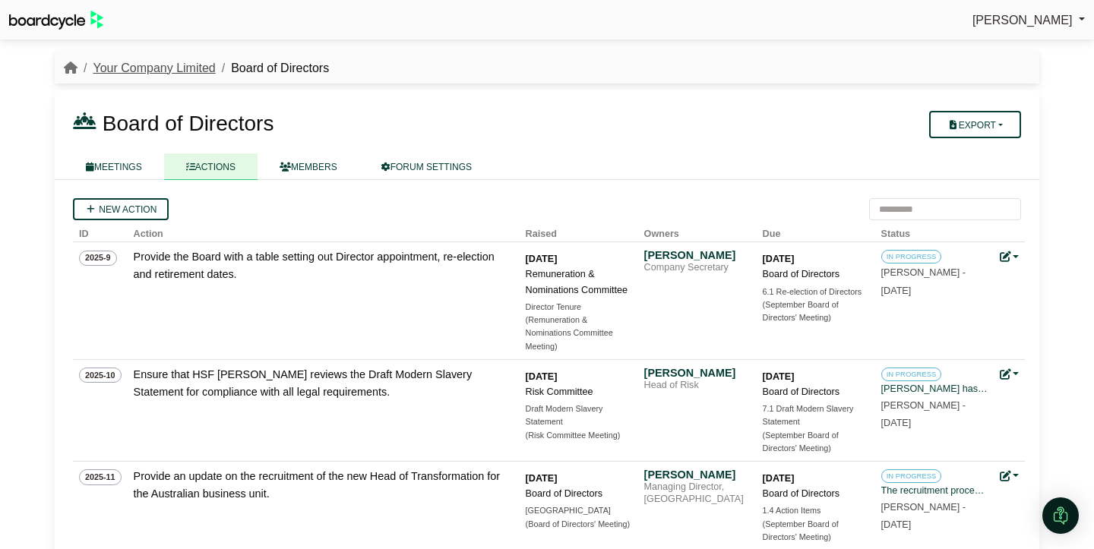
click at [147, 70] on link "Your Company Limited" at bounding box center [154, 68] width 122 height 13
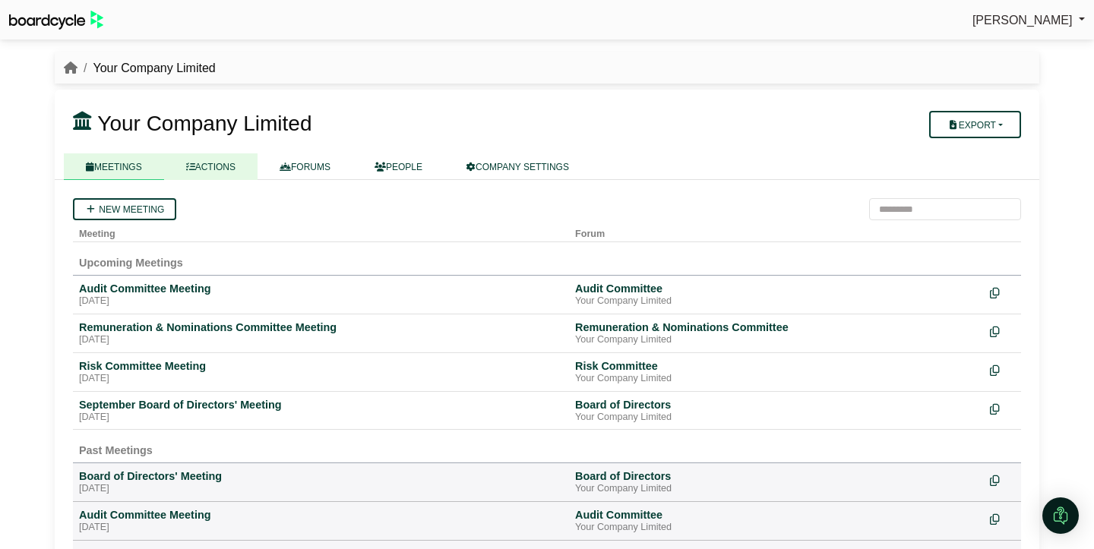
click at [217, 169] on link "ACTIONS" at bounding box center [210, 166] width 93 height 27
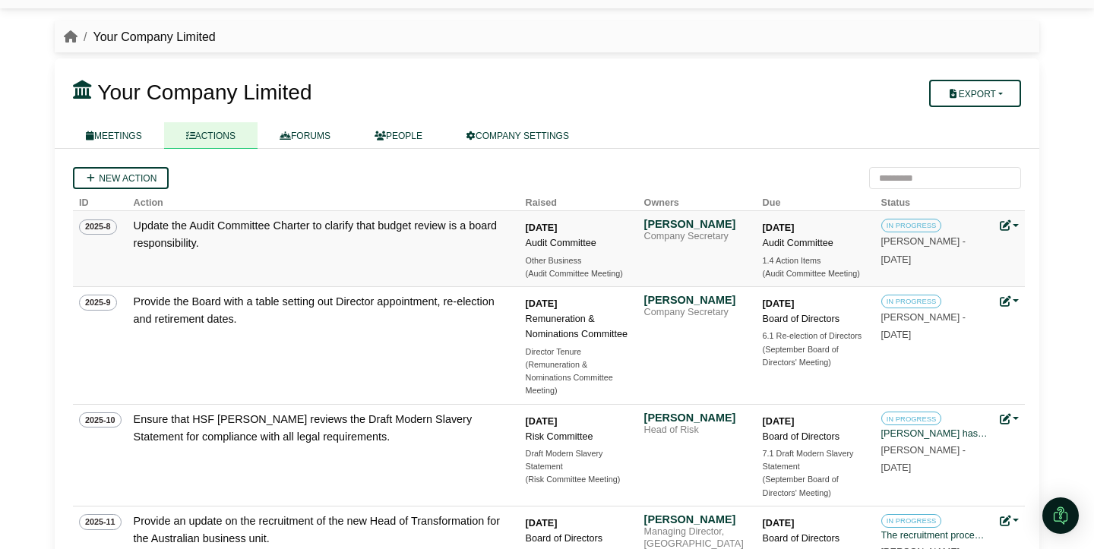
scroll to position [43, 0]
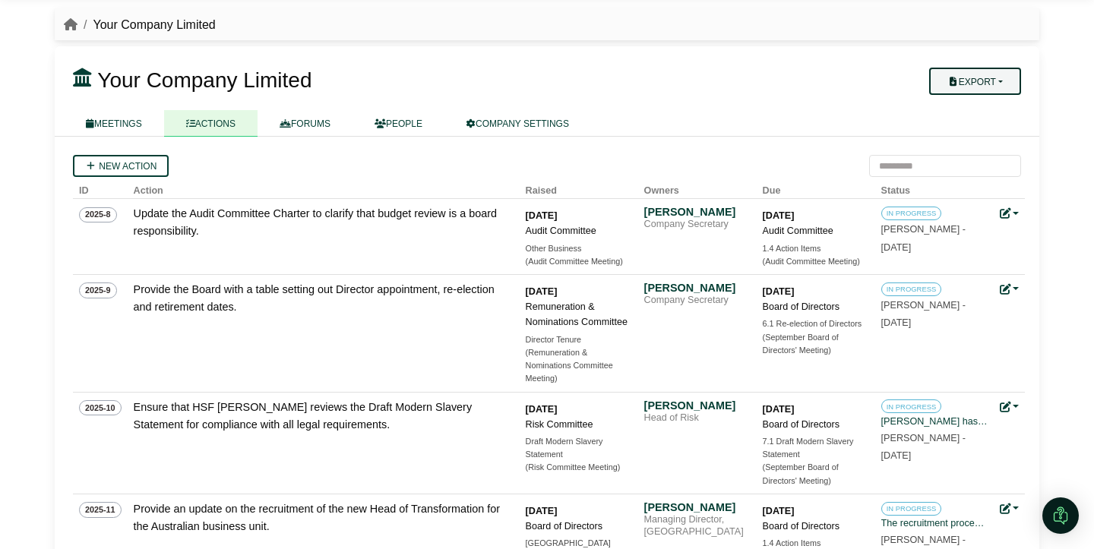
click at [1010, 74] on button "Export" at bounding box center [975, 81] width 92 height 27
click at [1006, 108] on link "Company Actions" at bounding box center [985, 107] width 122 height 23
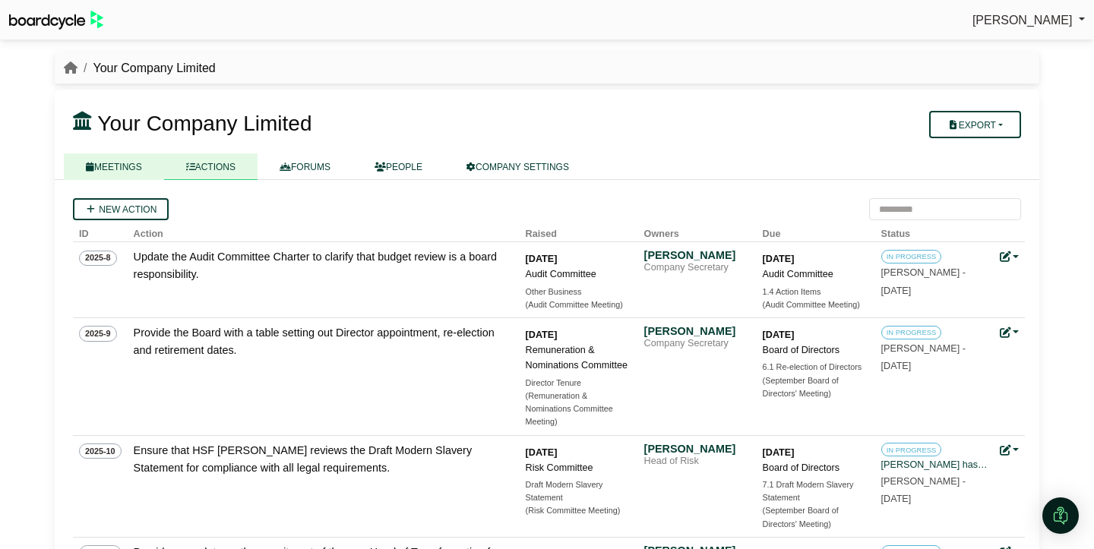
click at [104, 174] on link "MEETINGS" at bounding box center [114, 166] width 100 height 27
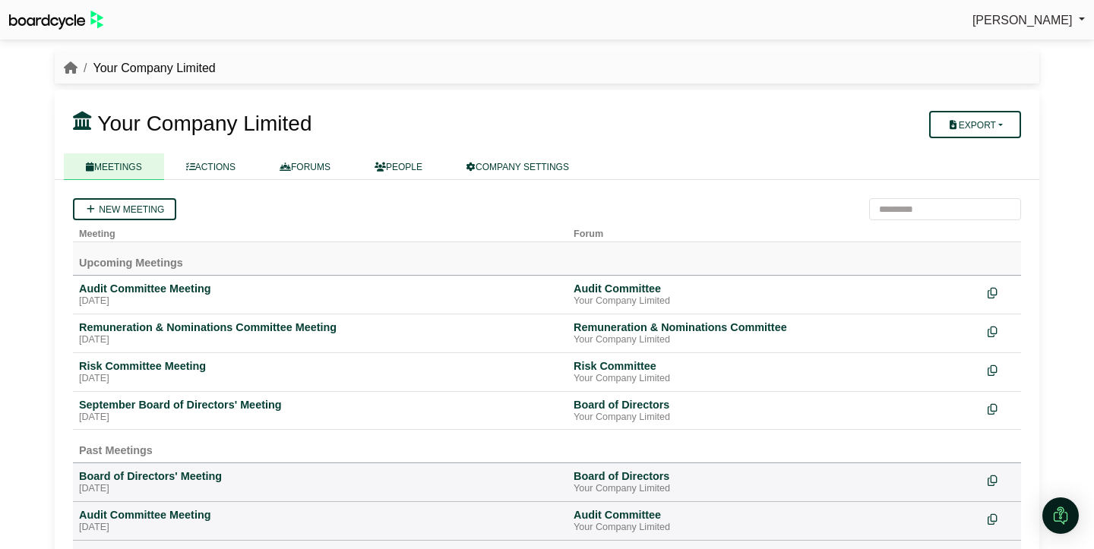
scroll to position [5, 0]
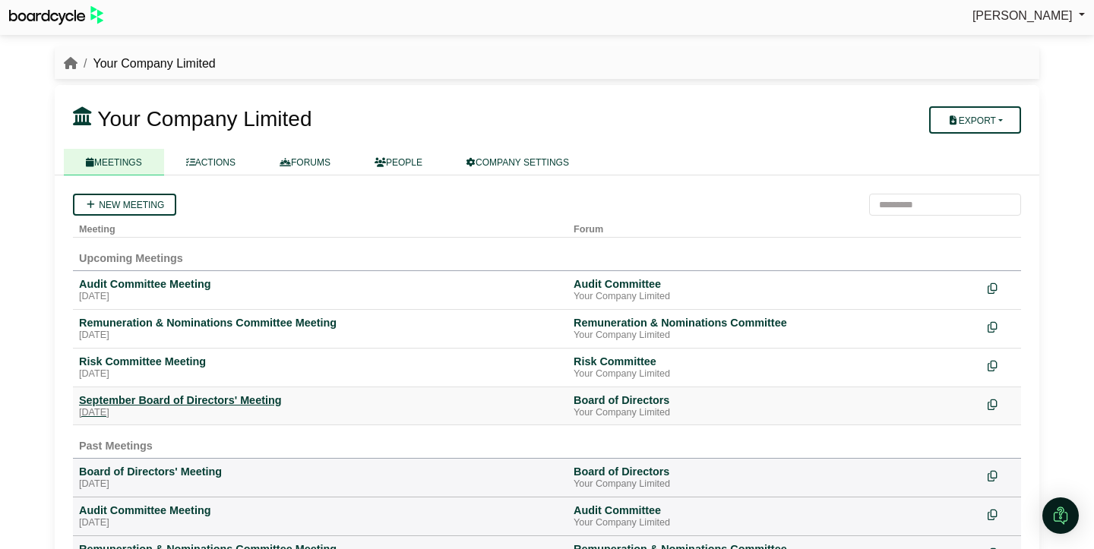
click at [198, 403] on div "September Board of Directors' Meeting" at bounding box center [320, 401] width 482 height 14
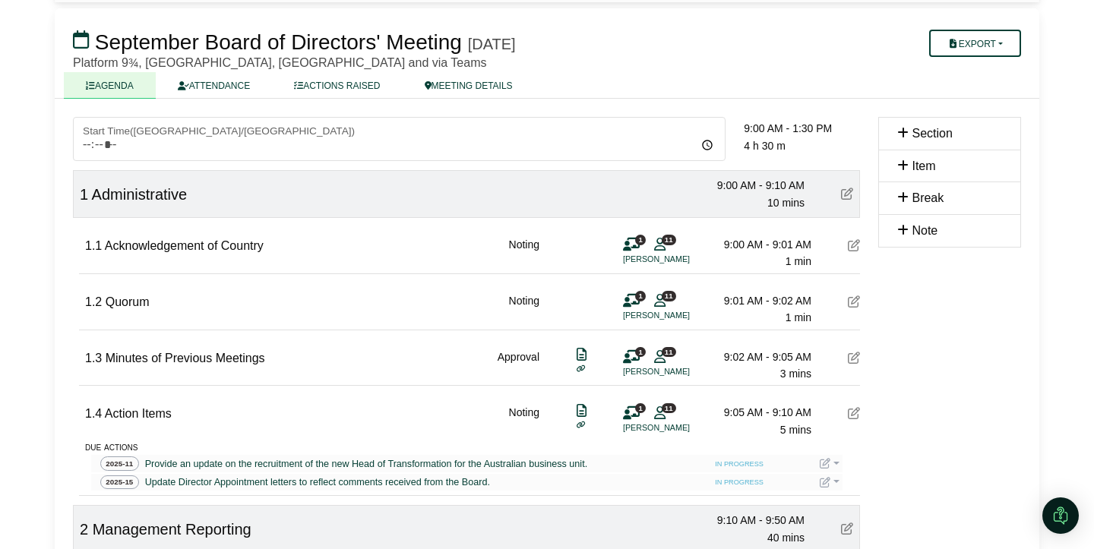
scroll to position [82, 0]
click at [992, 40] on button "Export" at bounding box center [975, 42] width 92 height 27
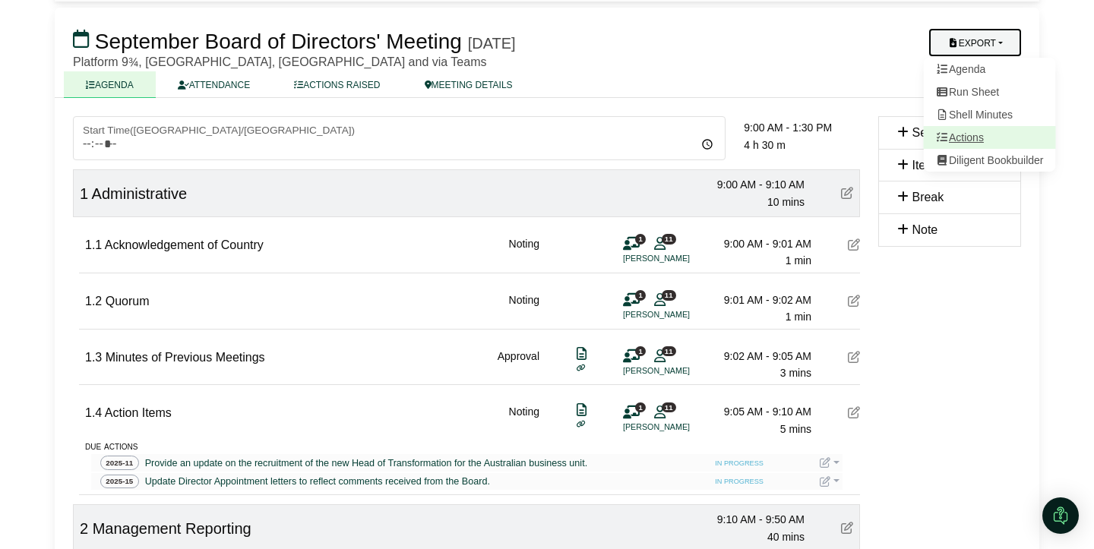
click at [967, 139] on link "Actions" at bounding box center [990, 137] width 132 height 23
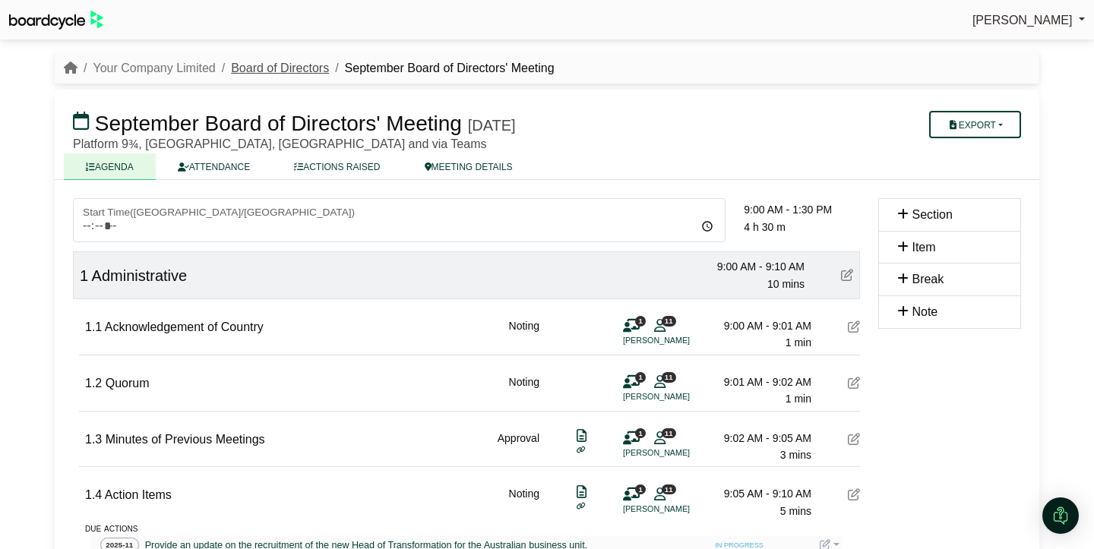
click at [296, 67] on link "Board of Directors" at bounding box center [280, 68] width 98 height 13
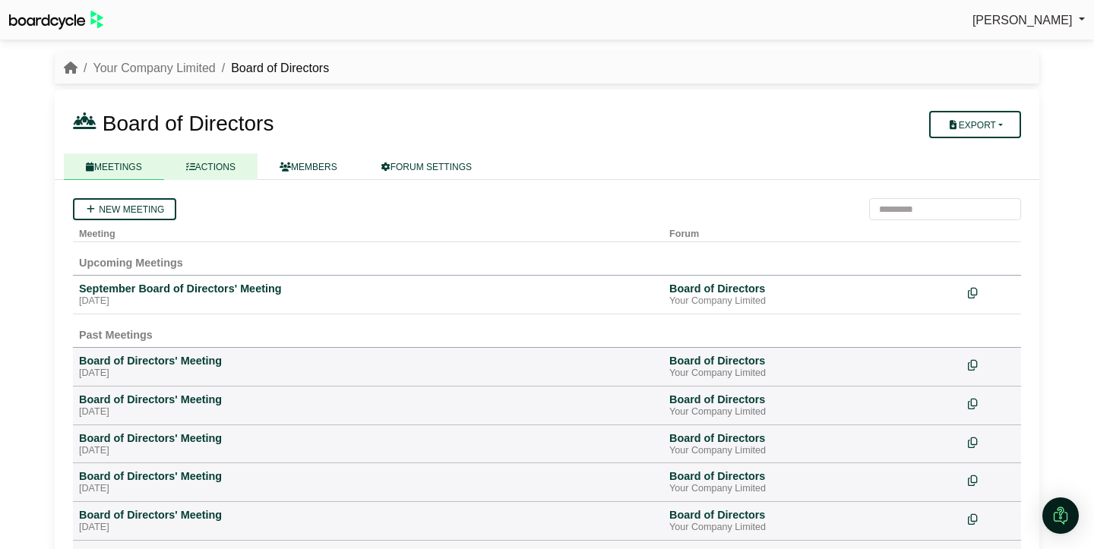
click at [223, 163] on link "ACTIONS" at bounding box center [210, 166] width 93 height 27
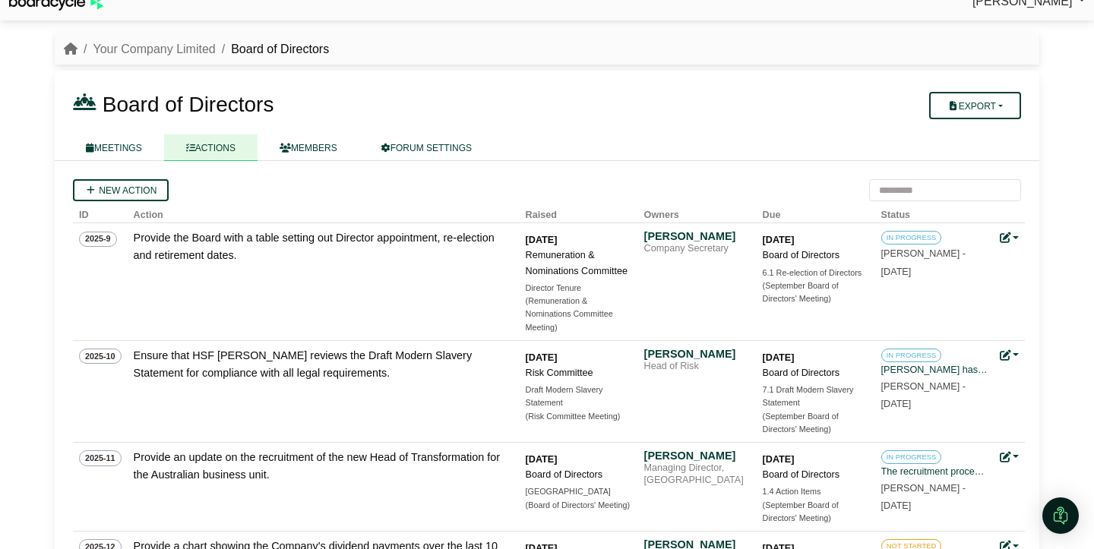
scroll to position [18, 0]
click at [125, 193] on link "New action" at bounding box center [121, 191] width 96 height 22
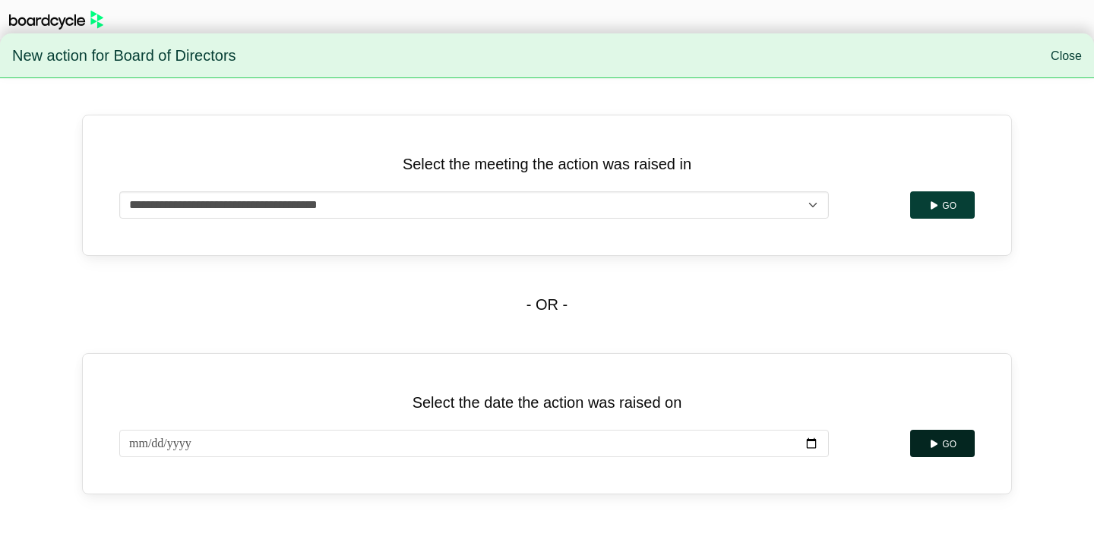
click at [944, 448] on button "Go" at bounding box center [942, 443] width 65 height 27
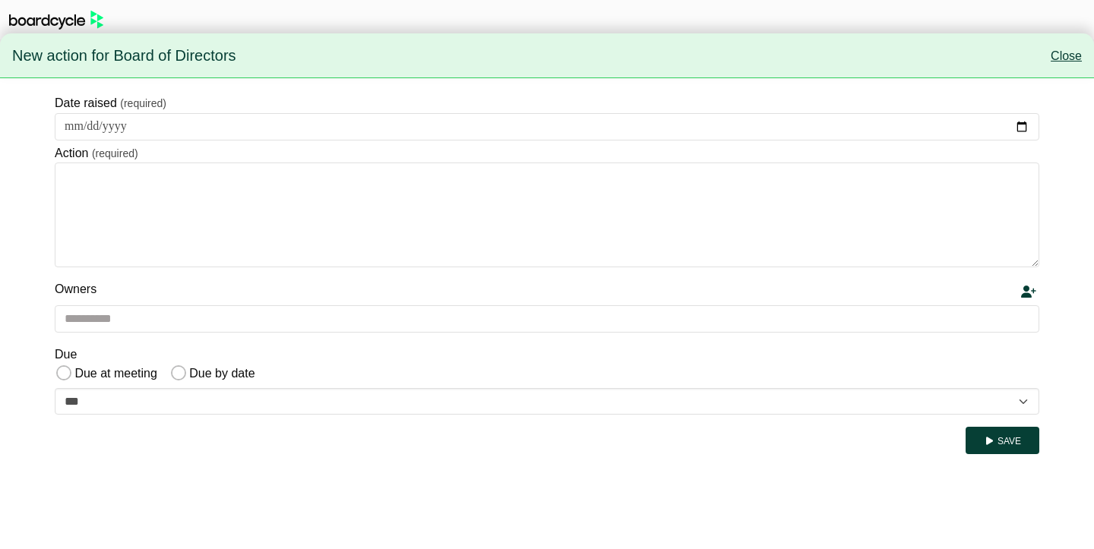
click at [1074, 59] on link "Close" at bounding box center [1066, 55] width 31 height 13
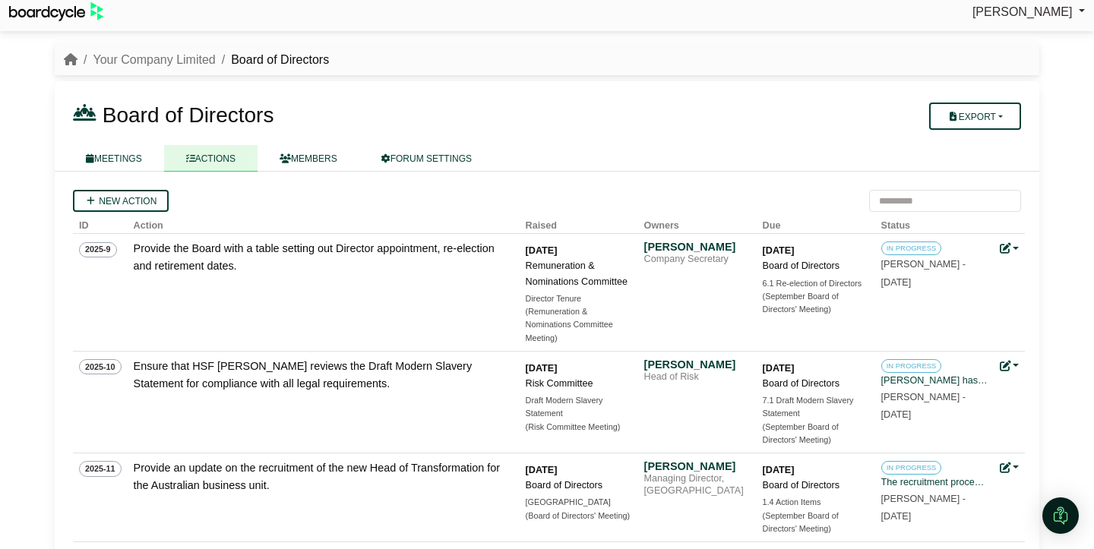
scroll to position [10, 0]
click at [337, 195] on div "New action" at bounding box center [547, 199] width 948 height 22
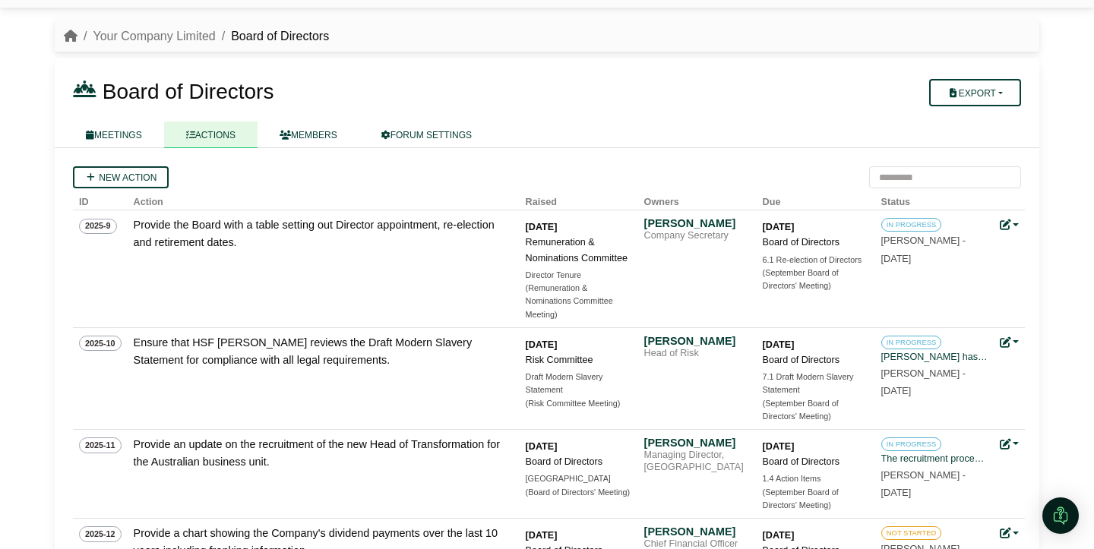
scroll to position [35, 0]
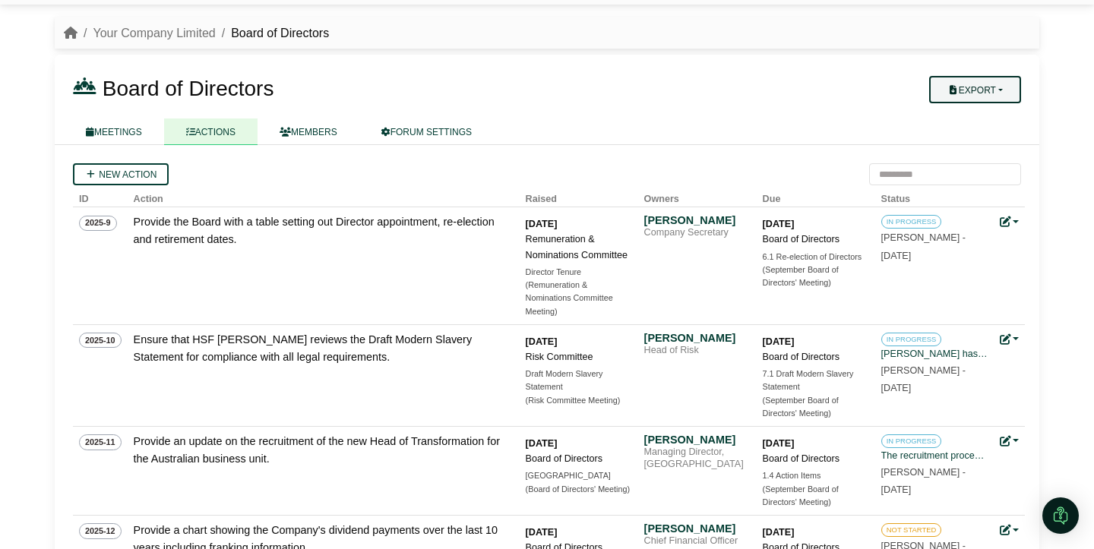
click at [1009, 94] on button "Export" at bounding box center [975, 89] width 92 height 27
click at [1013, 221] on link at bounding box center [1010, 222] width 20 height 12
click at [903, 172] on input "search" at bounding box center [945, 174] width 152 height 22
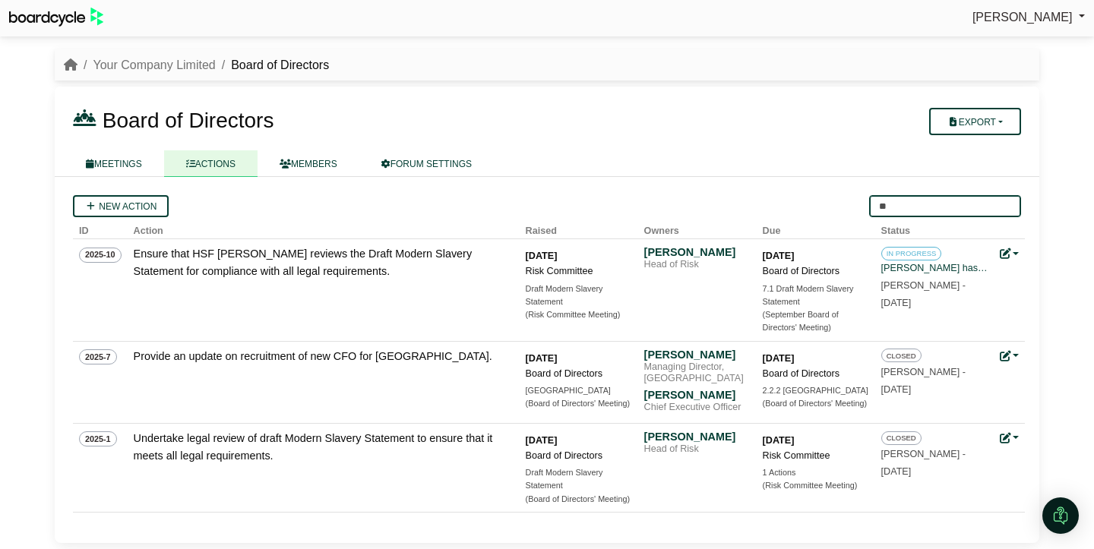
scroll to position [0, 0]
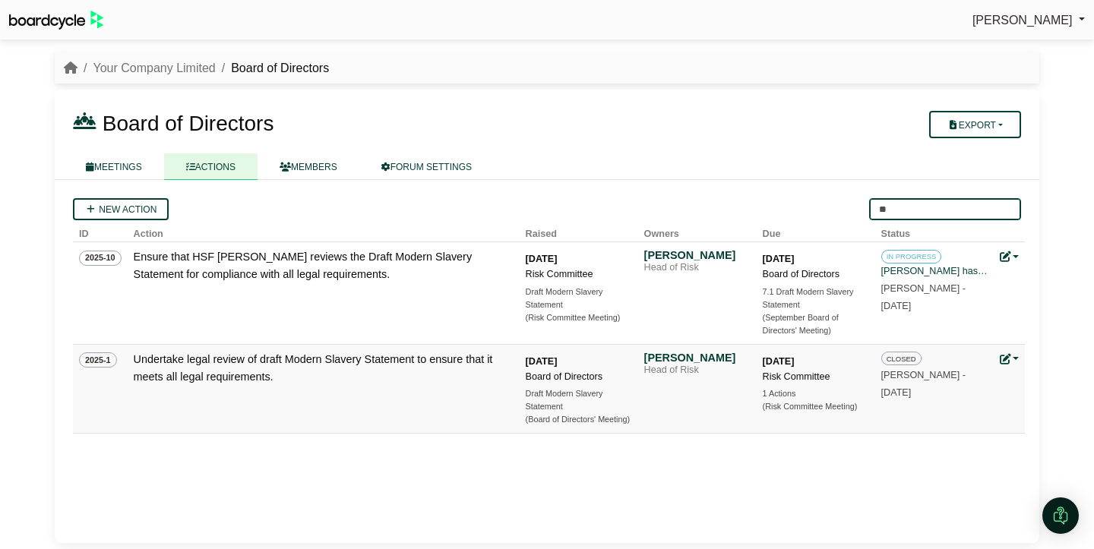
type input "*"
type input "******"
click at [1005, 209] on input "******" at bounding box center [945, 209] width 152 height 22
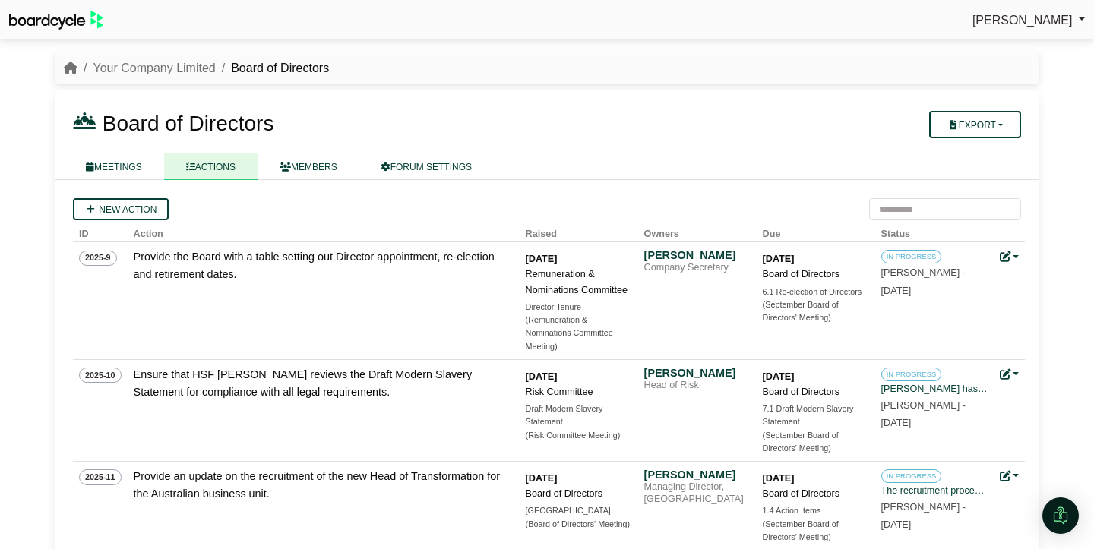
click at [433, 109] on h3 "Board of Directors" at bounding box center [466, 123] width 805 height 30
click at [132, 165] on link "MEETINGS" at bounding box center [114, 166] width 100 height 27
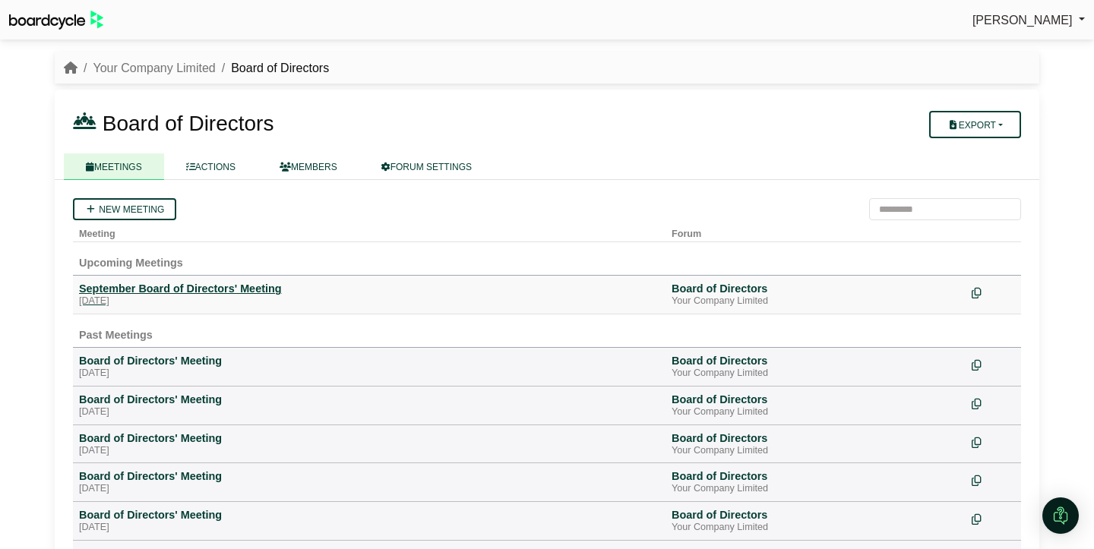
click at [226, 296] on div "September Board of Directors' Meeting" at bounding box center [369, 289] width 580 height 14
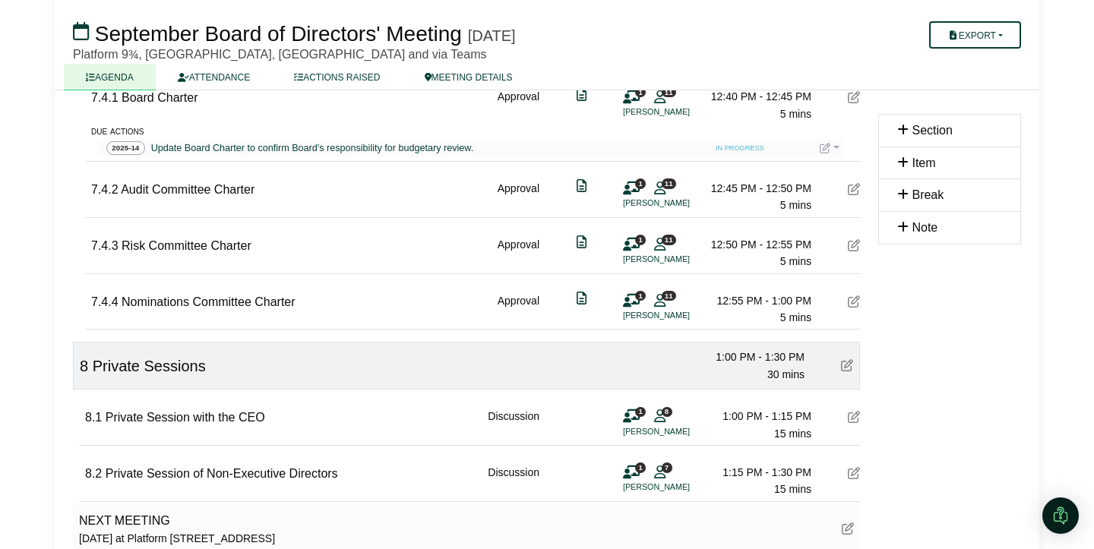
scroll to position [2479, 0]
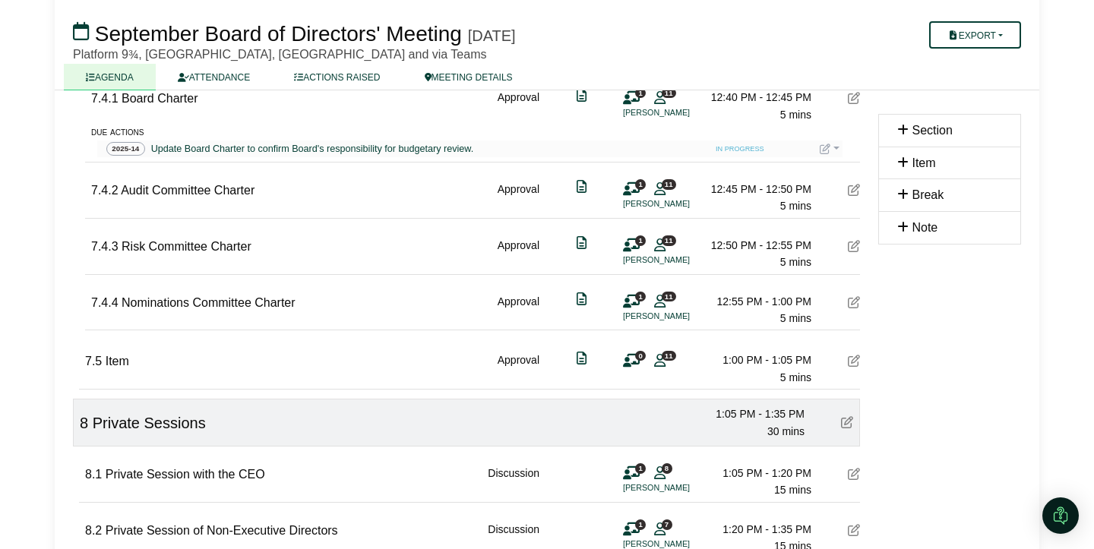
click at [858, 365] on icon at bounding box center [854, 361] width 12 height 12
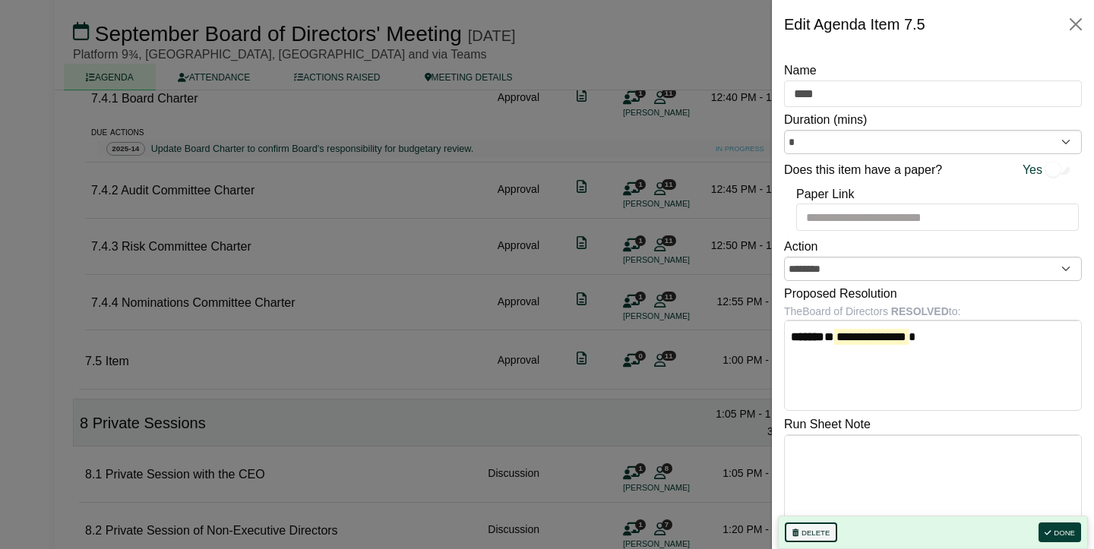
click at [818, 529] on button "Delete" at bounding box center [811, 533] width 52 height 20
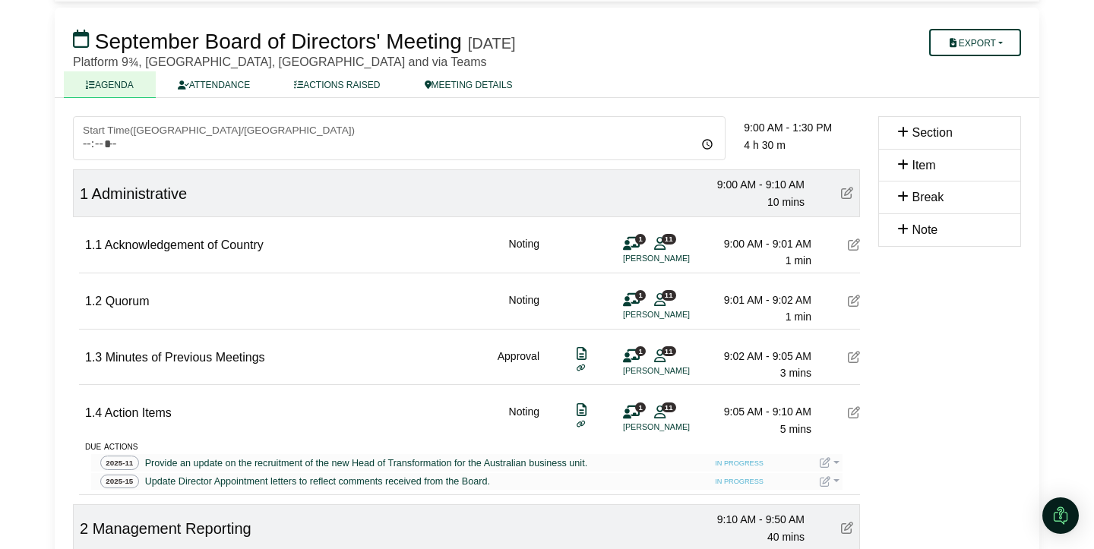
scroll to position [0, 0]
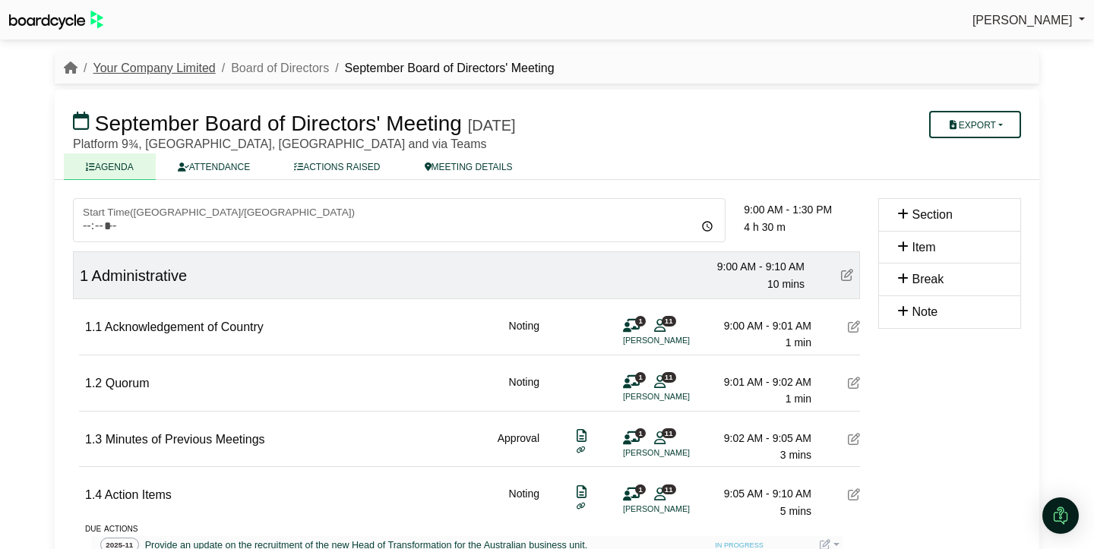
click at [158, 71] on link "Your Company Limited" at bounding box center [154, 68] width 122 height 13
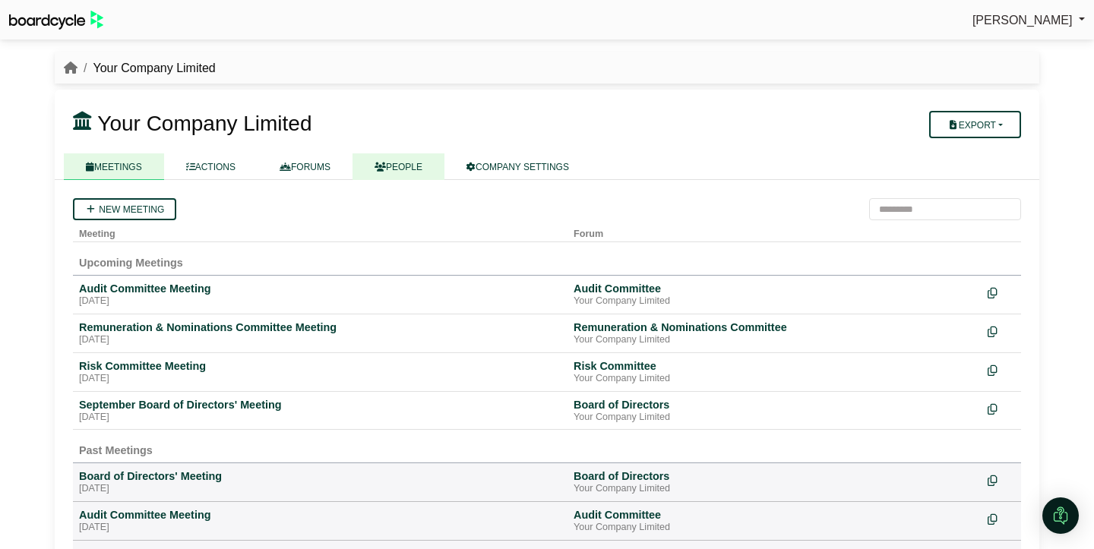
click at [410, 163] on link "PEOPLE" at bounding box center [399, 166] width 92 height 27
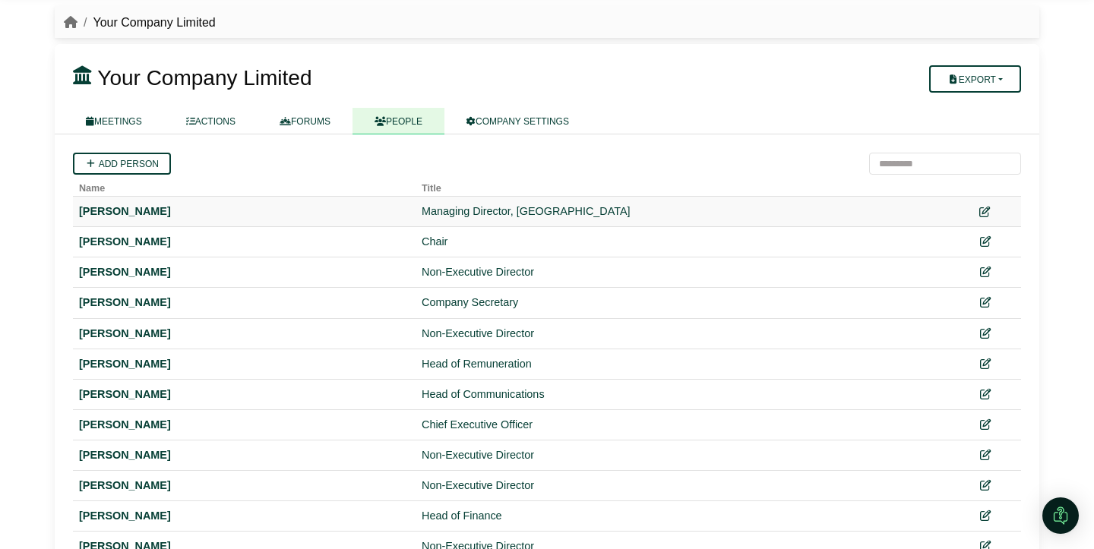
scroll to position [50, 0]
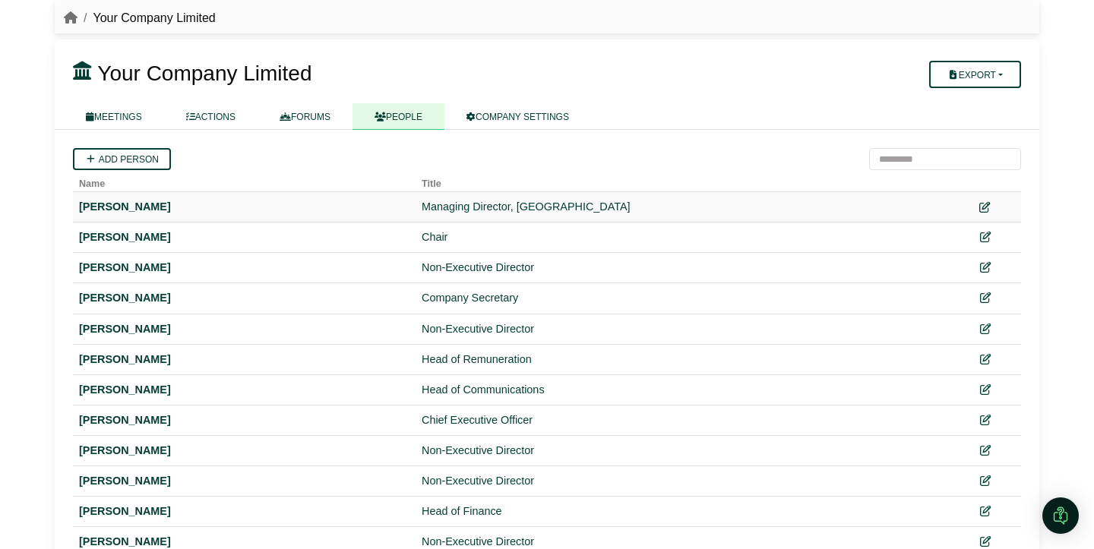
click at [984, 207] on icon at bounding box center [984, 207] width 11 height 11
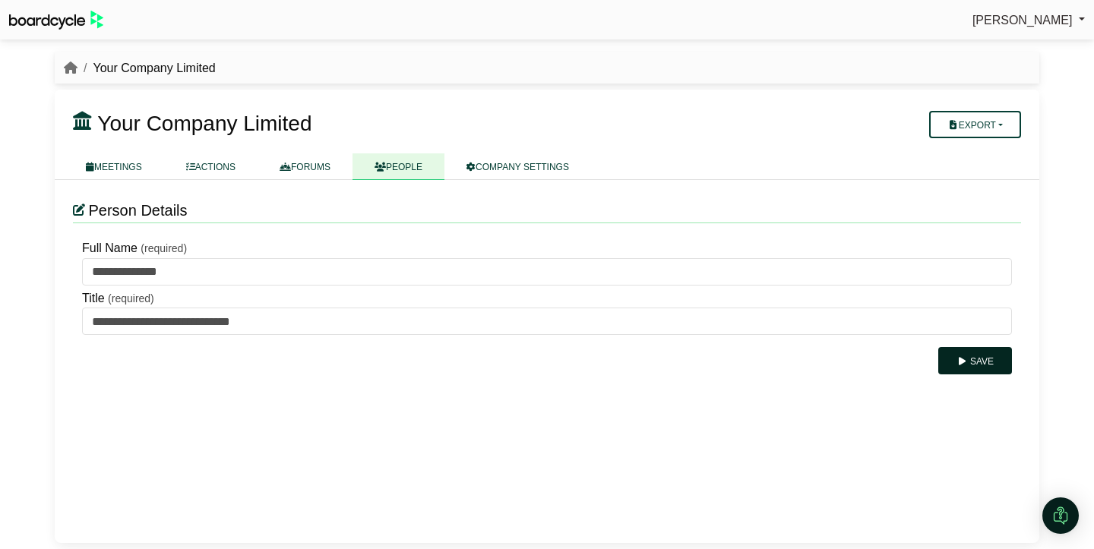
click at [984, 356] on button "Save" at bounding box center [975, 360] width 74 height 27
